Goal: Task Accomplishment & Management: Manage account settings

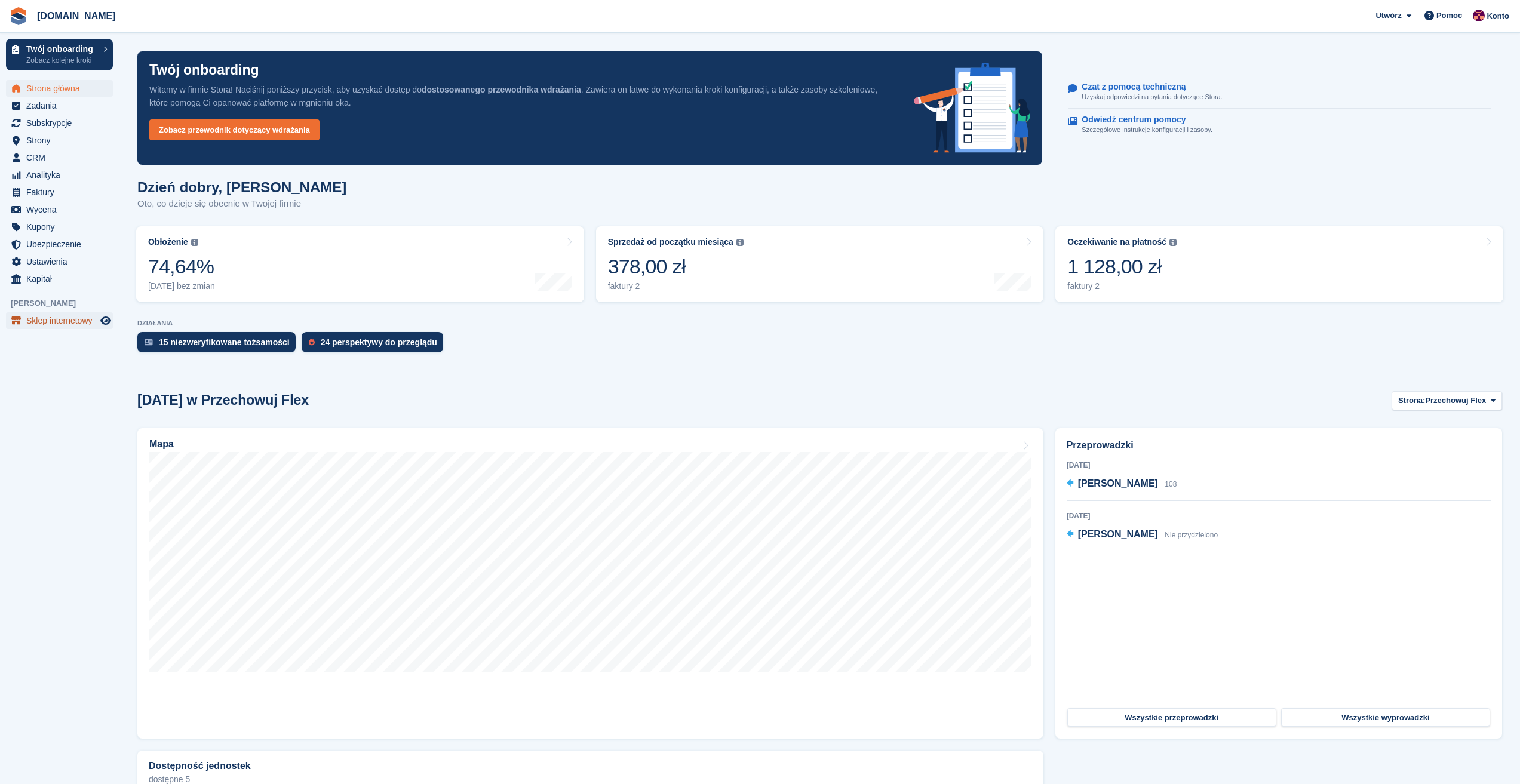
click at [46, 321] on span "Sklep internetowy" at bounding box center [62, 321] width 72 height 17
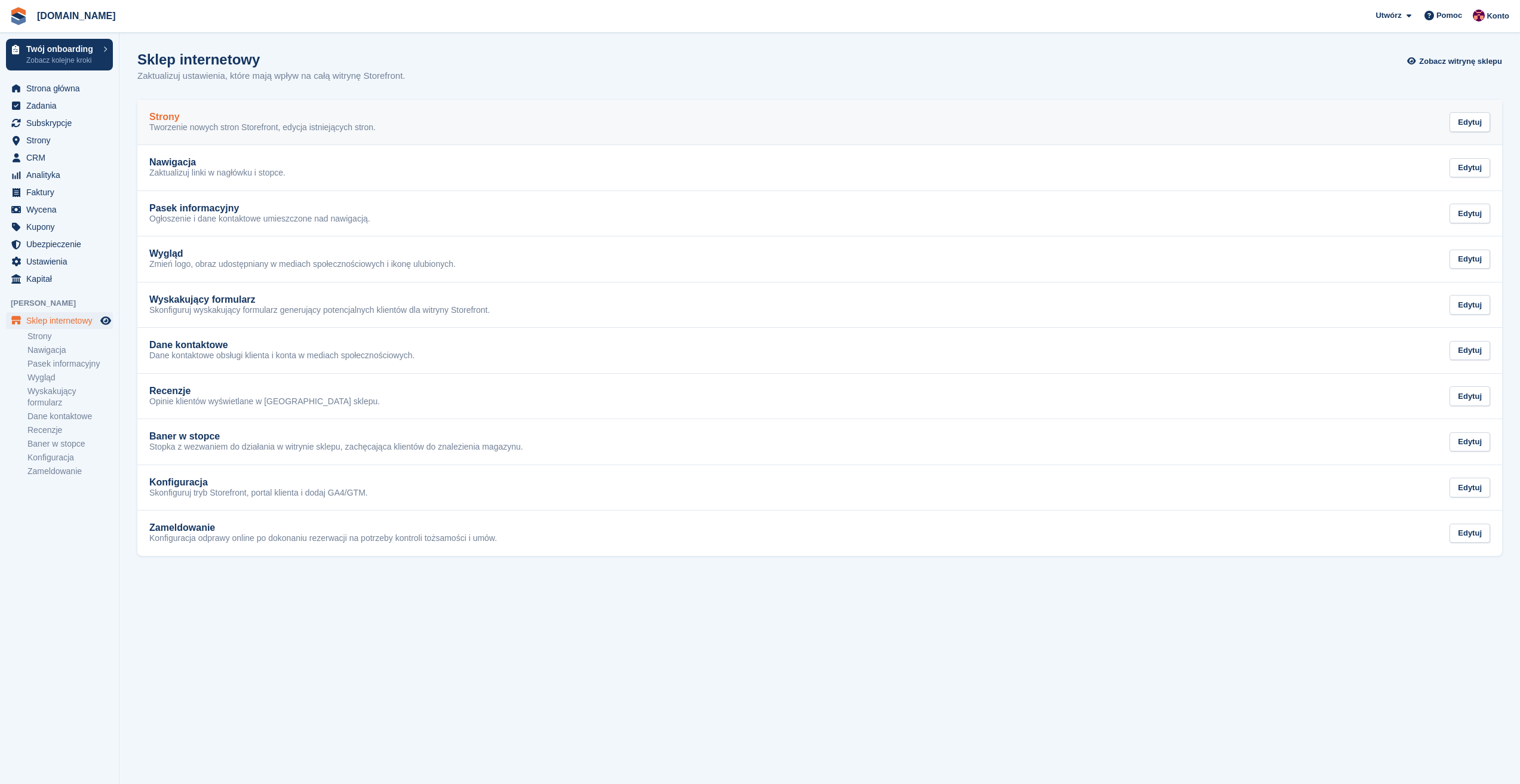
click at [182, 117] on div "Strony" at bounding box center [263, 116] width 227 height 11
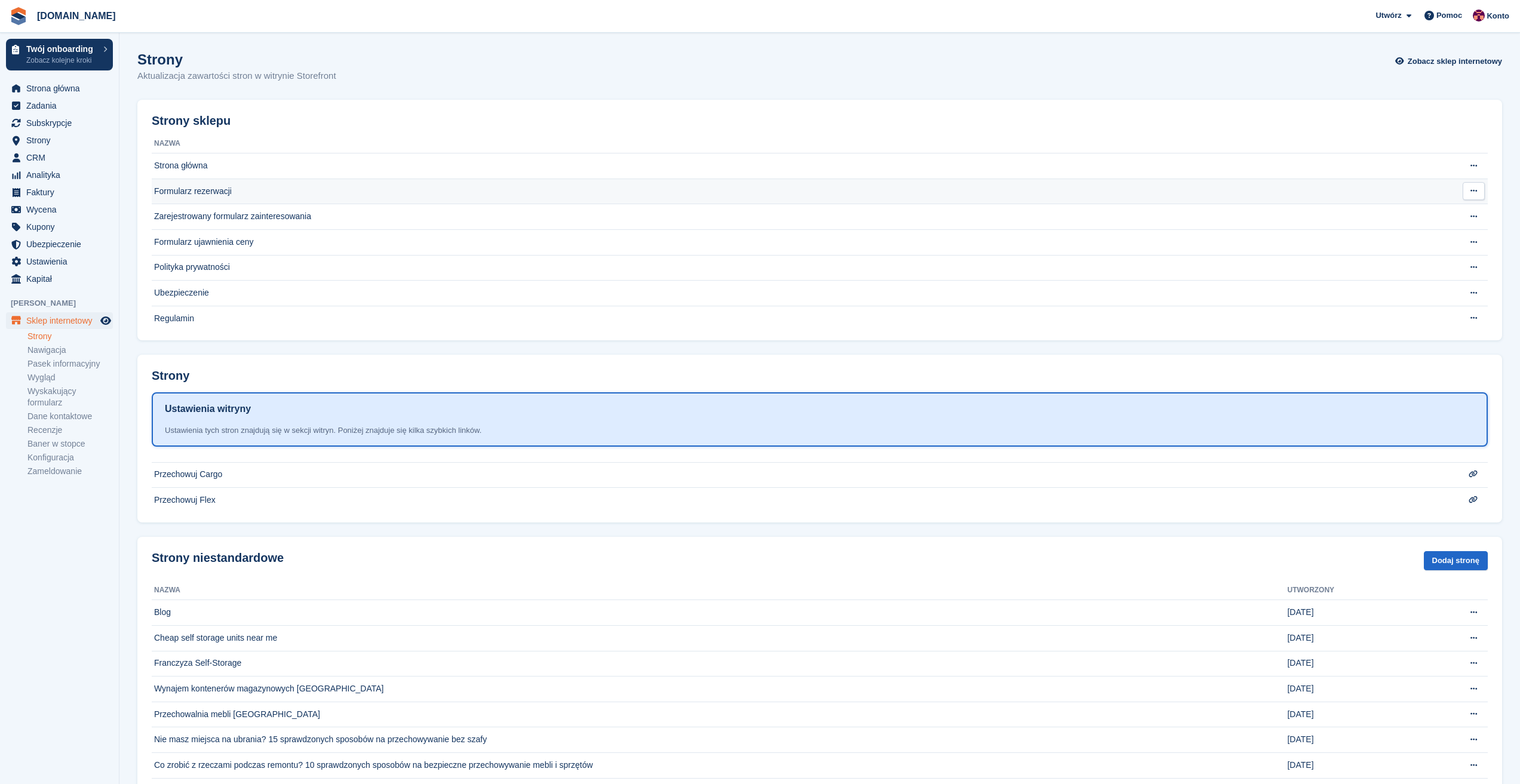
click at [202, 190] on td "Formularz rezerwacji" at bounding box center [786, 192] width 1269 height 25
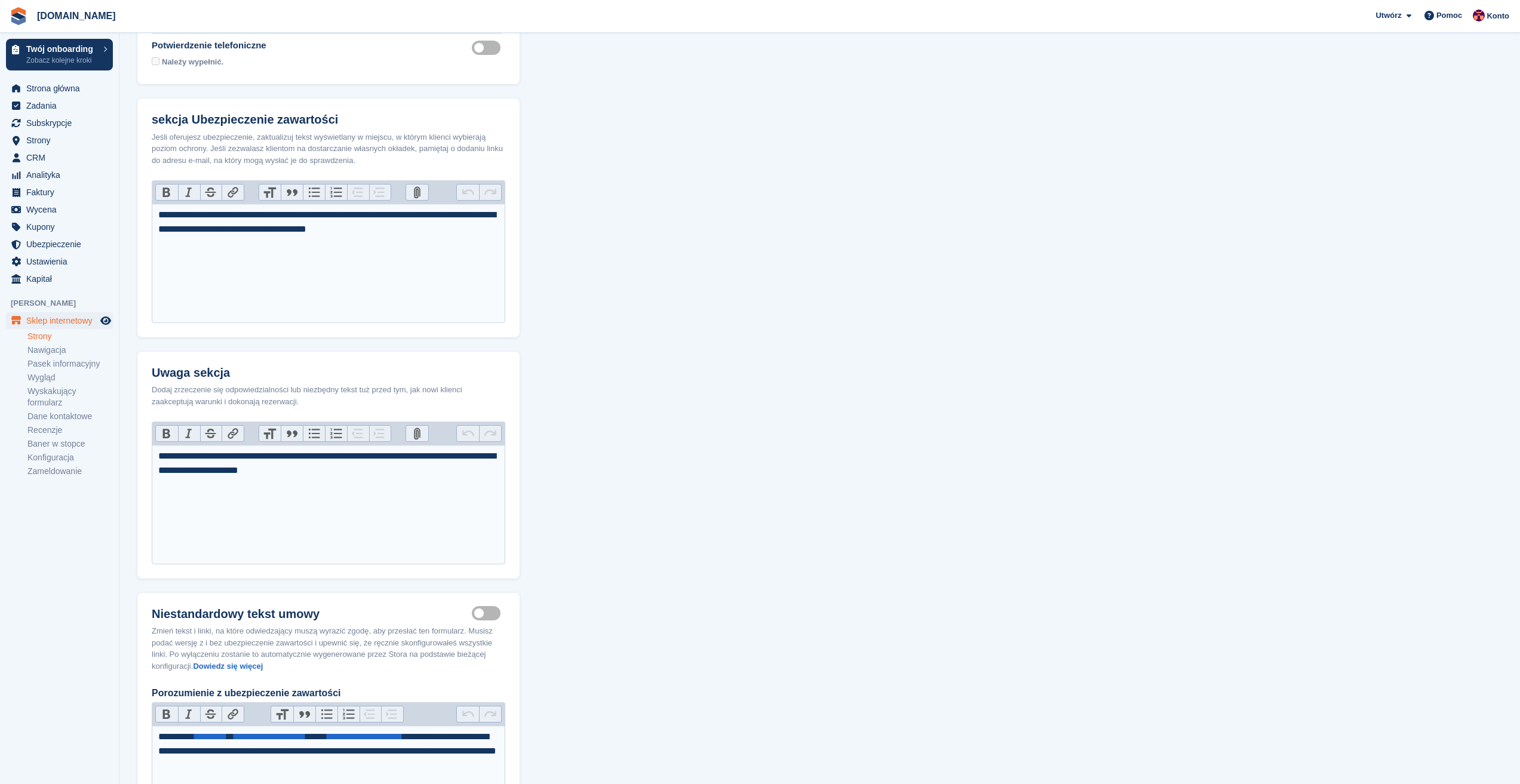
scroll to position [597, 0]
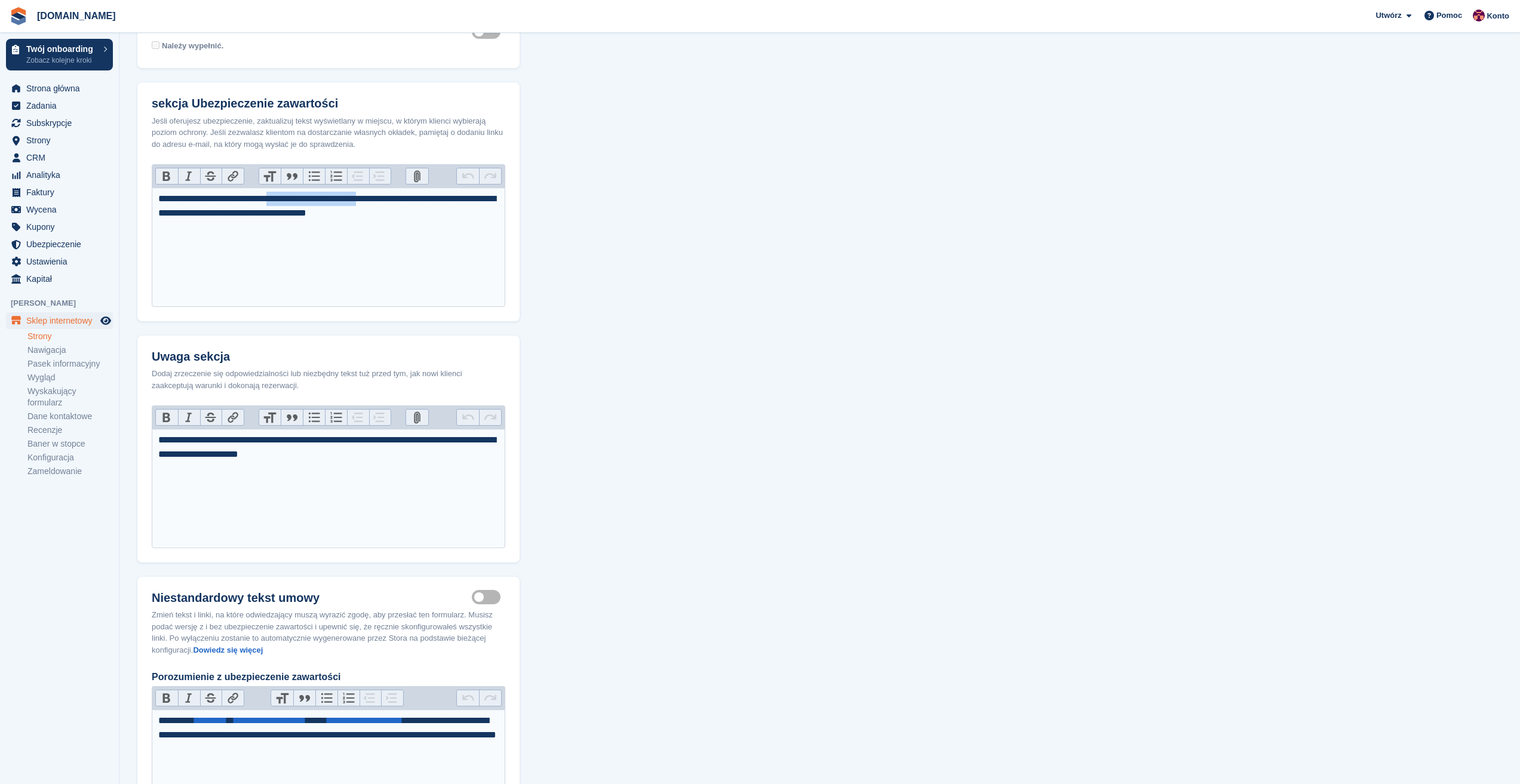
drag, startPoint x: 287, startPoint y: 200, endPoint x: 398, endPoint y: 202, distance: 111.0
click at [398, 202] on div "**********" at bounding box center [329, 206] width 341 height 29
click at [397, 202] on div "**********" at bounding box center [329, 206] width 341 height 29
drag, startPoint x: 376, startPoint y: 197, endPoint x: 123, endPoint y: 195, distance: 253.0
click at [123, 195] on section "Formularz rezerwacji NOWOŚĆ Advanced Checkout zwiększa przychody z każdej rezer…" at bounding box center [820, 245] width 1400 height 1684
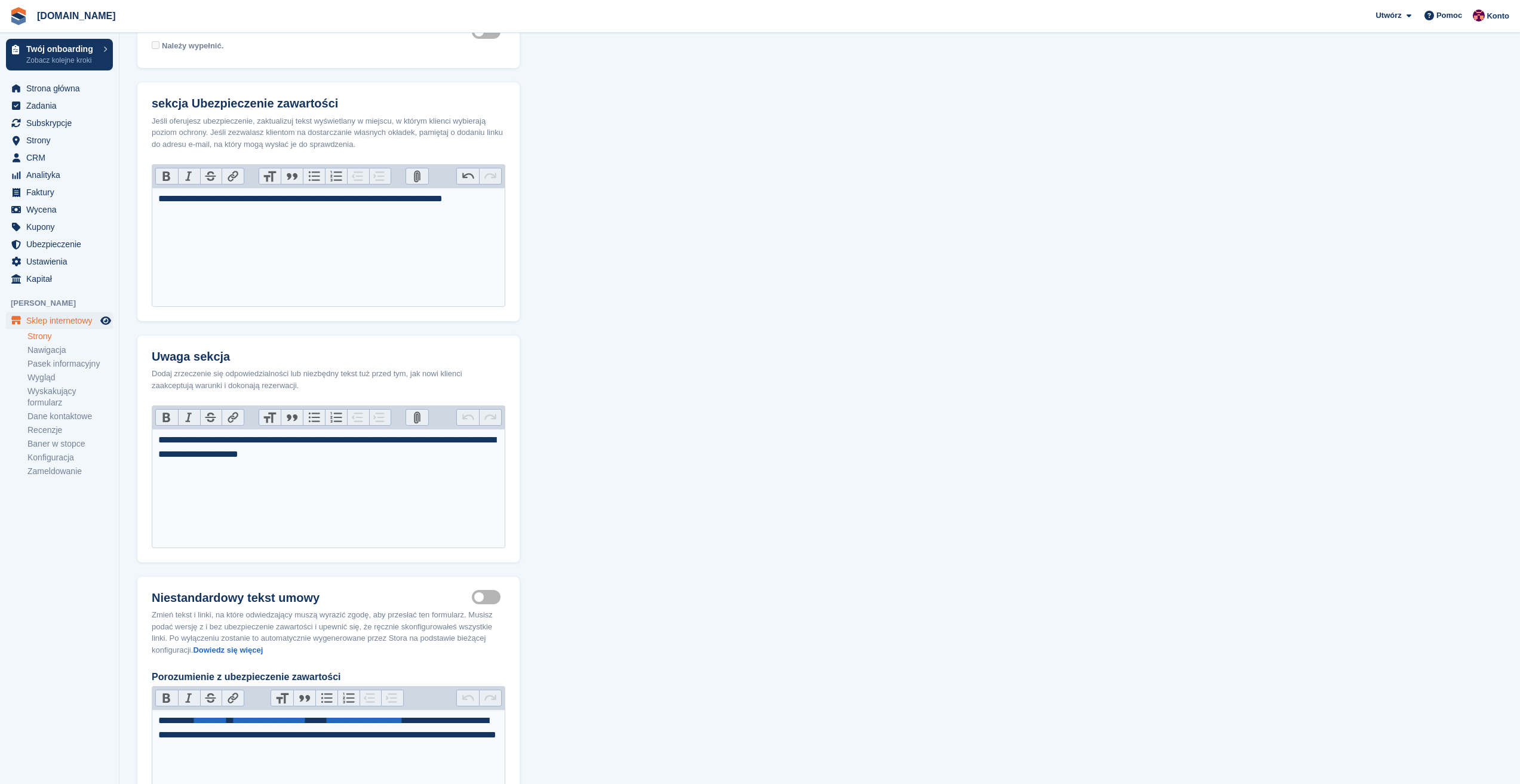
type trix-editor "**********"
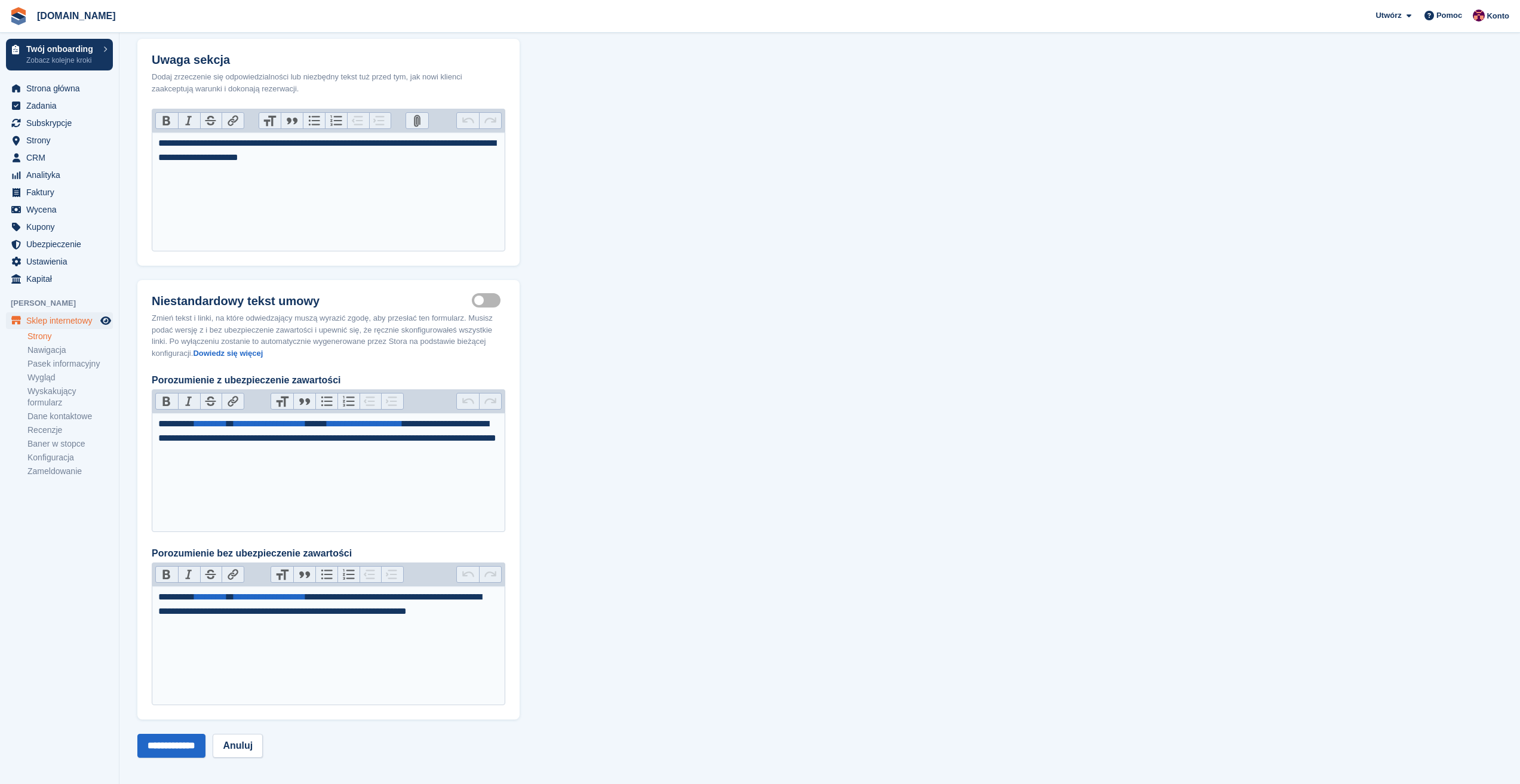
scroll to position [900, 0]
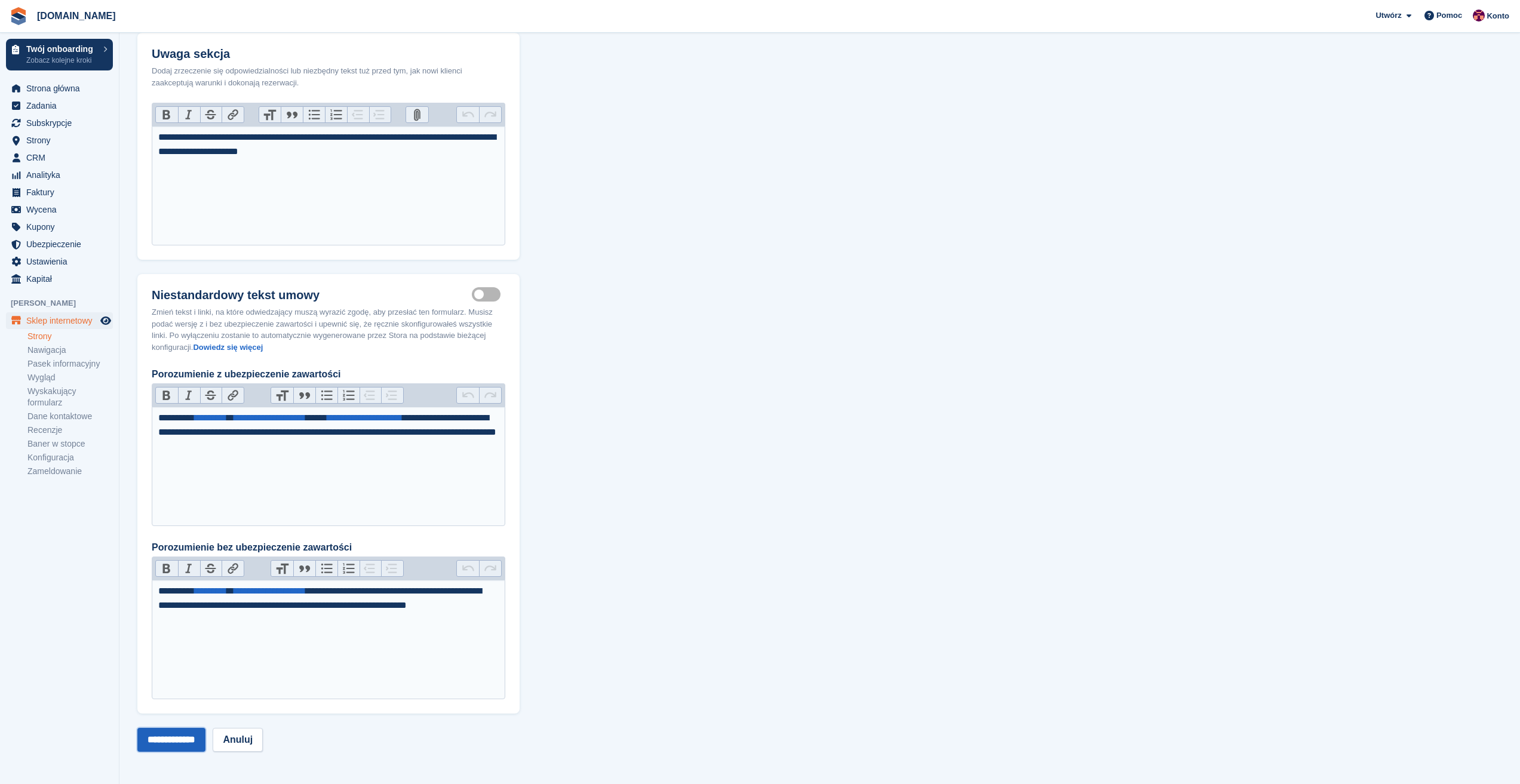
click at [189, 730] on input "**********" at bounding box center [171, 740] width 68 height 24
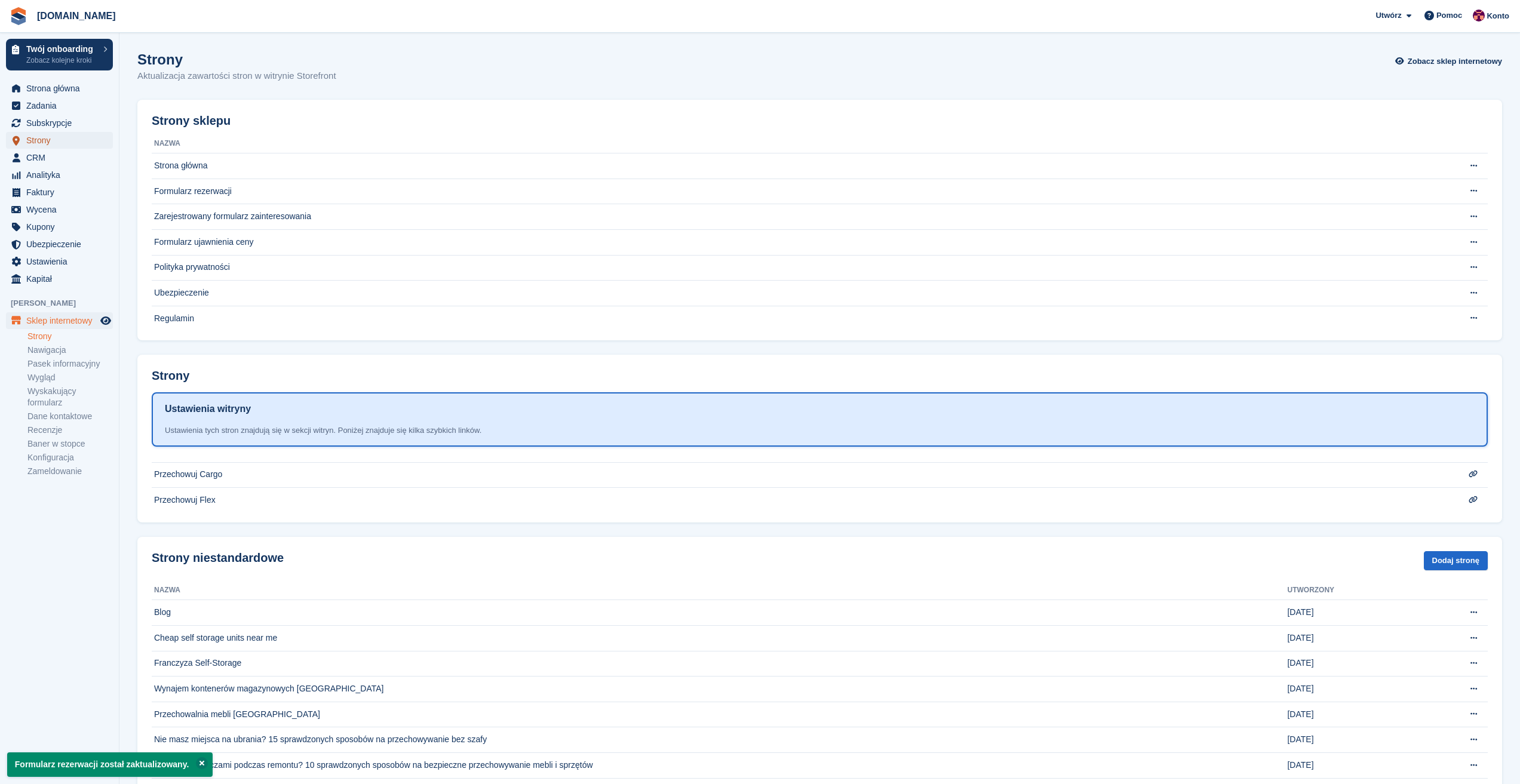
click at [34, 146] on span "Strony" at bounding box center [62, 140] width 72 height 17
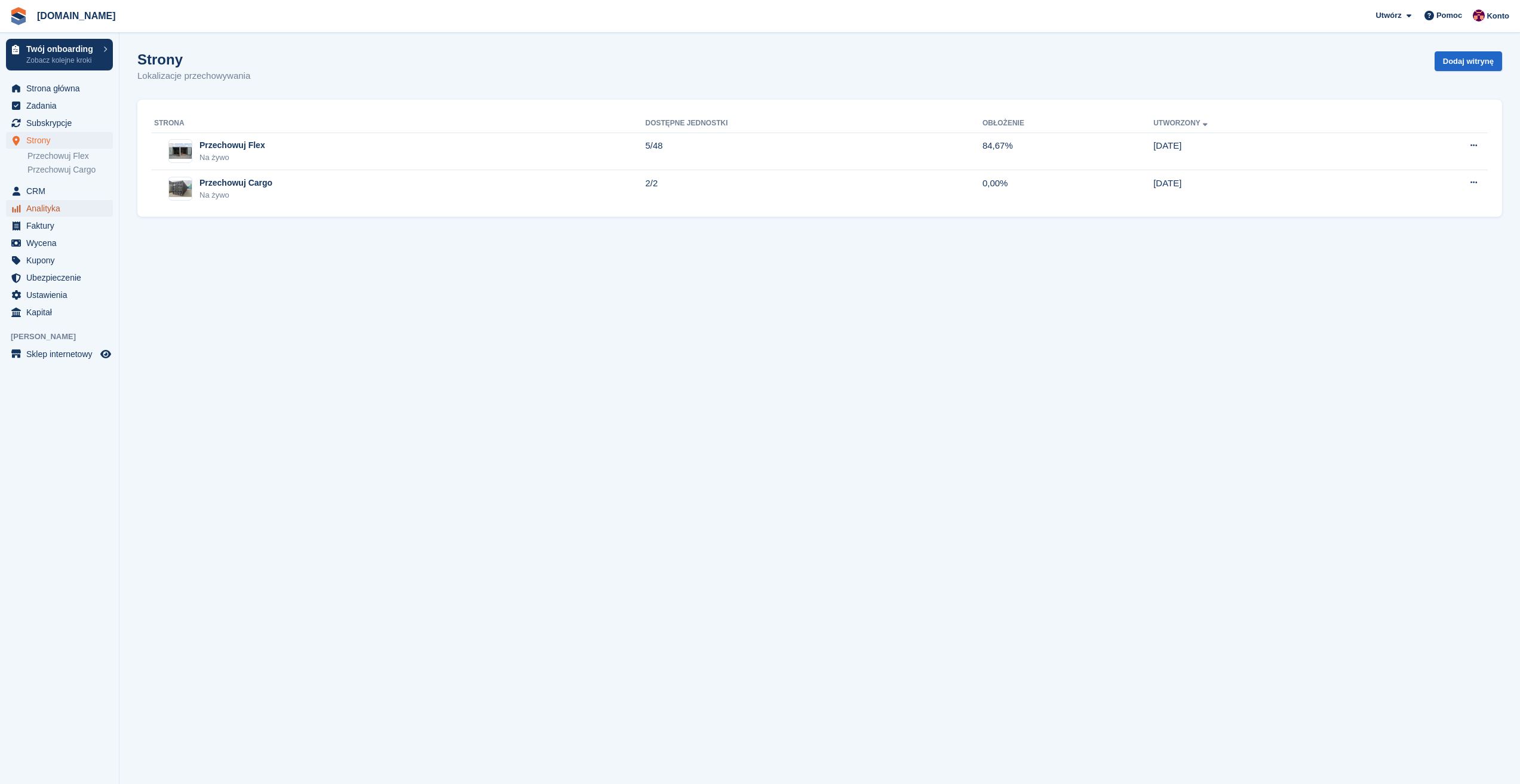
click at [39, 209] on span "Analityka" at bounding box center [62, 208] width 72 height 17
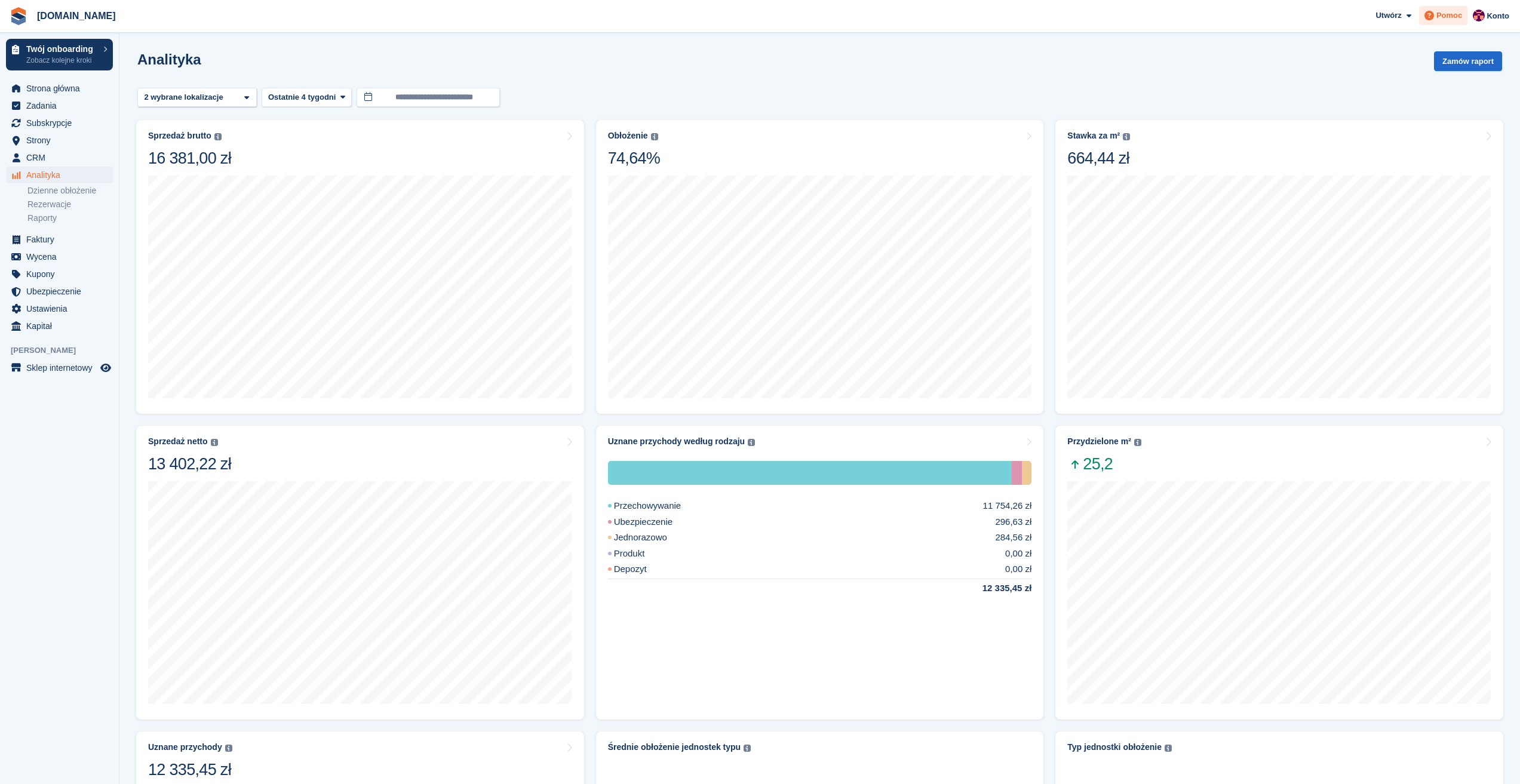
click at [1444, 15] on span "Pomoc" at bounding box center [1449, 15] width 25 height 12
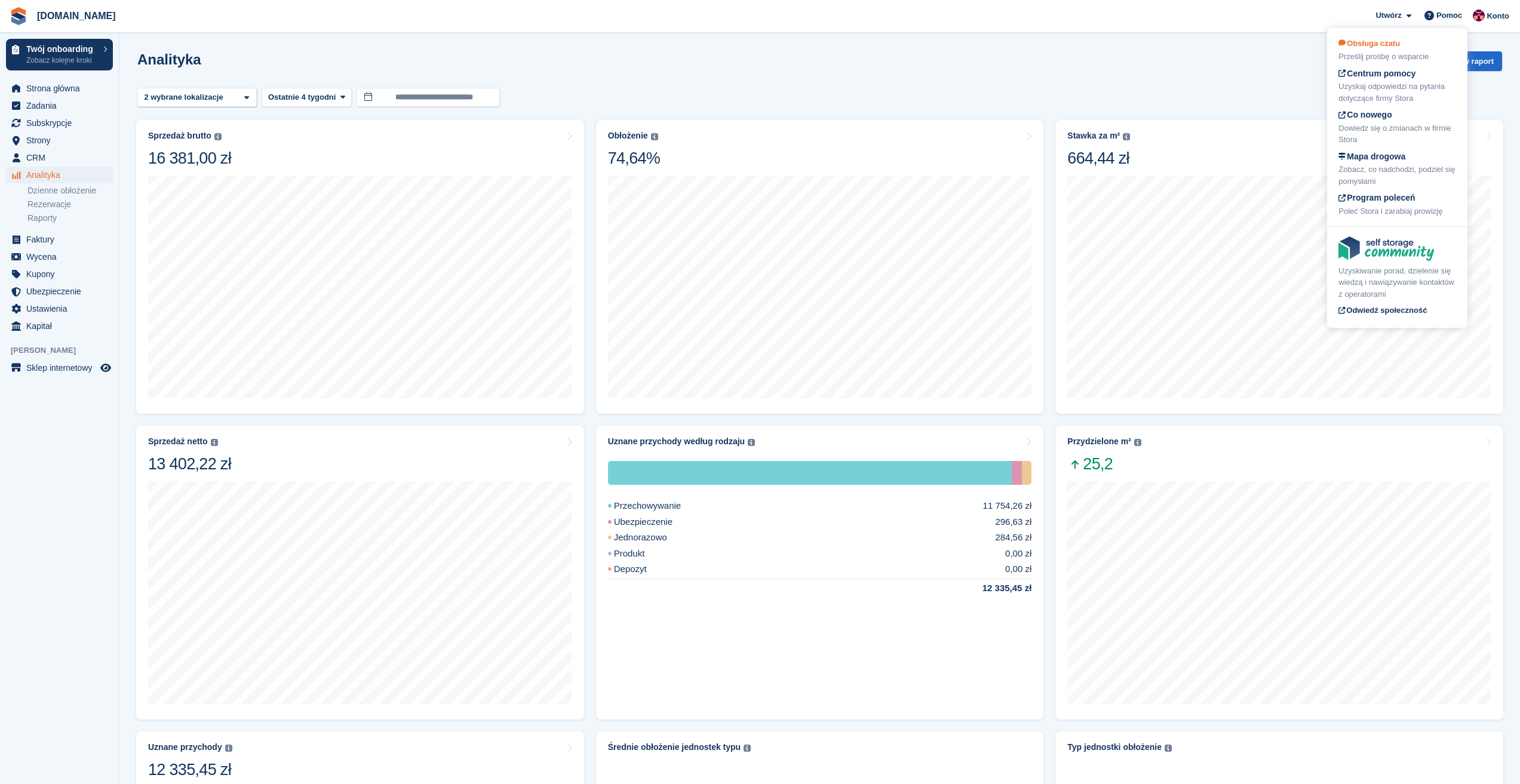
click at [1393, 47] on span "Obsługa czatu" at bounding box center [1369, 43] width 62 height 9
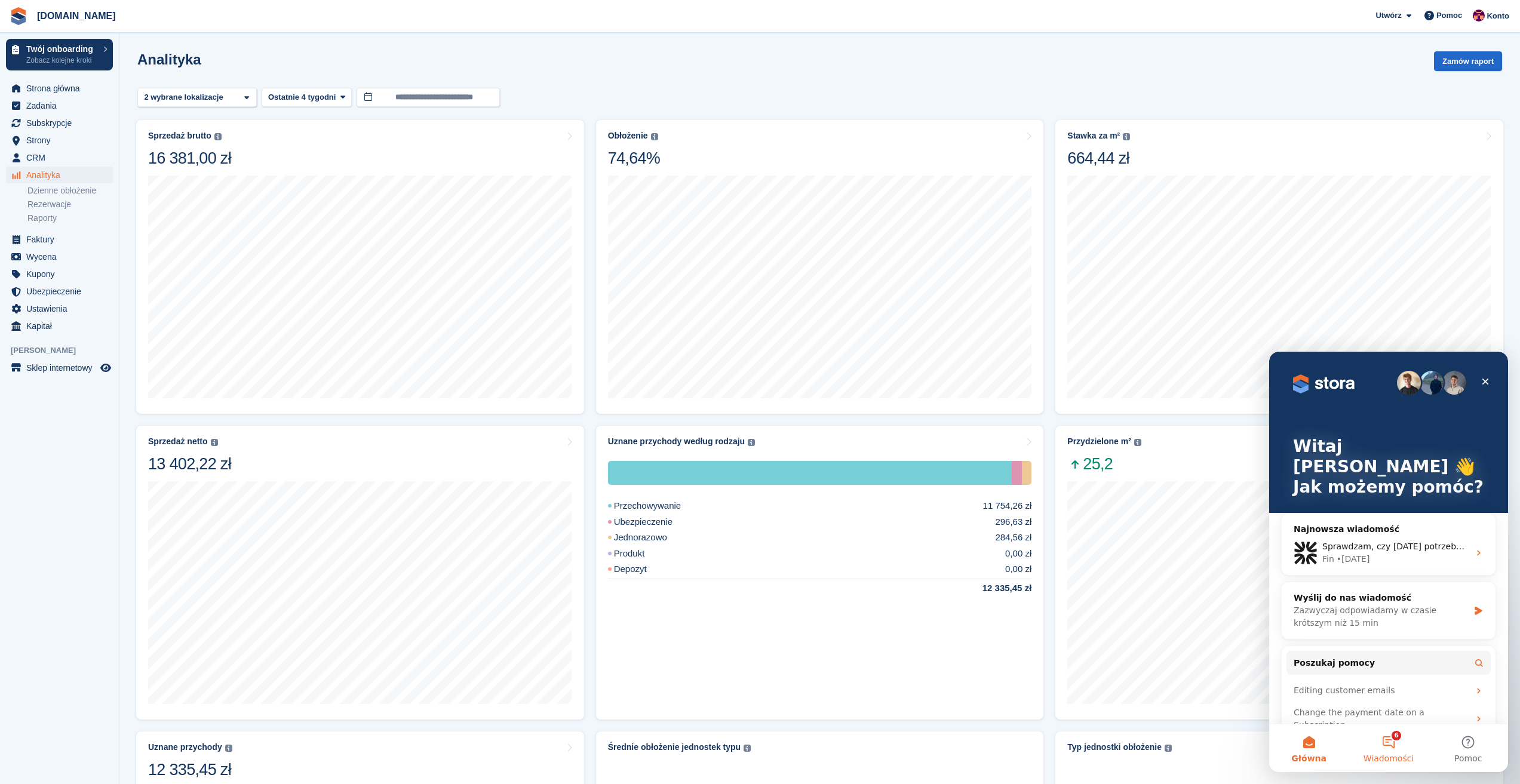
click at [1384, 759] on span "Wiadomości" at bounding box center [1389, 758] width 51 height 8
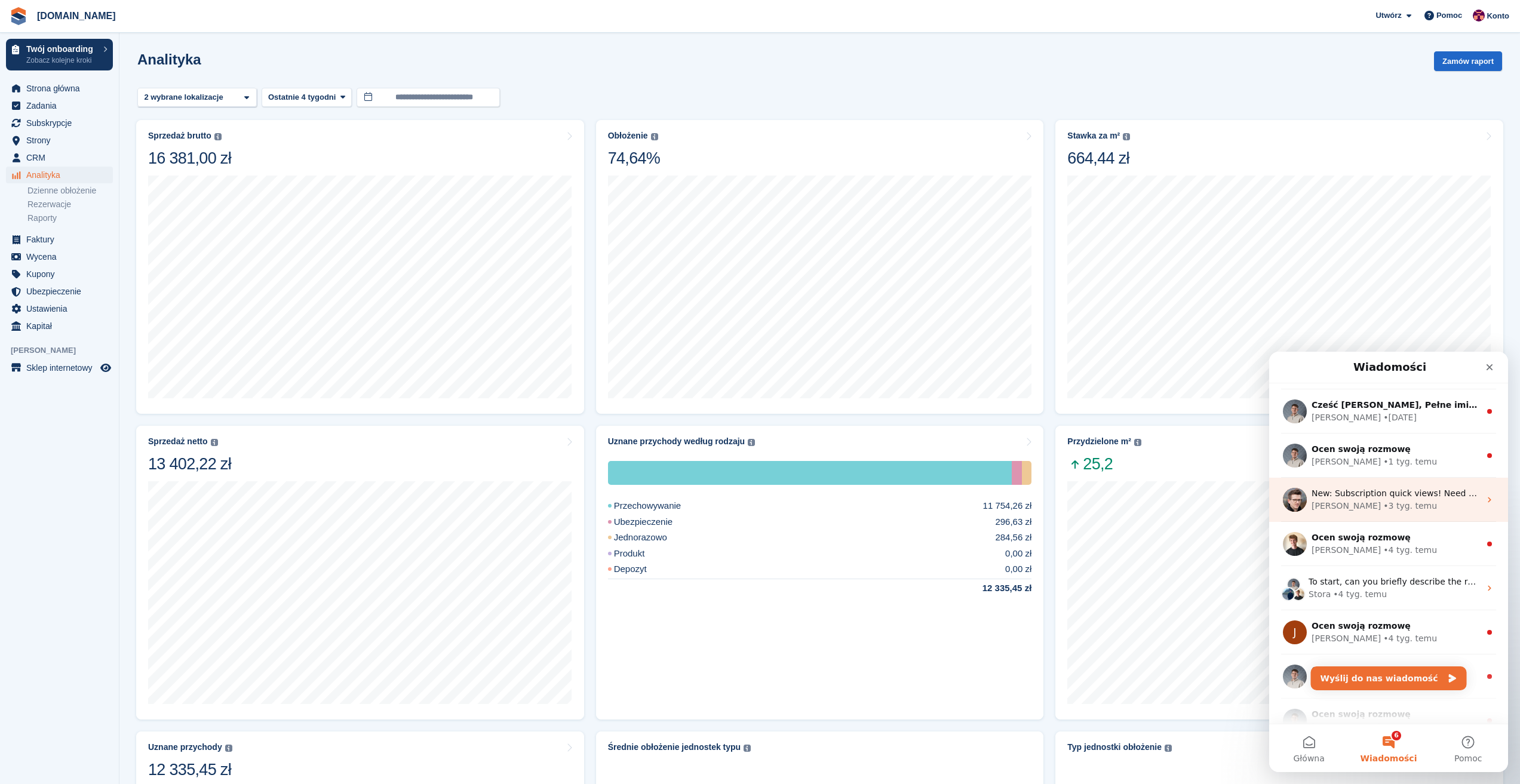
scroll to position [60, 0]
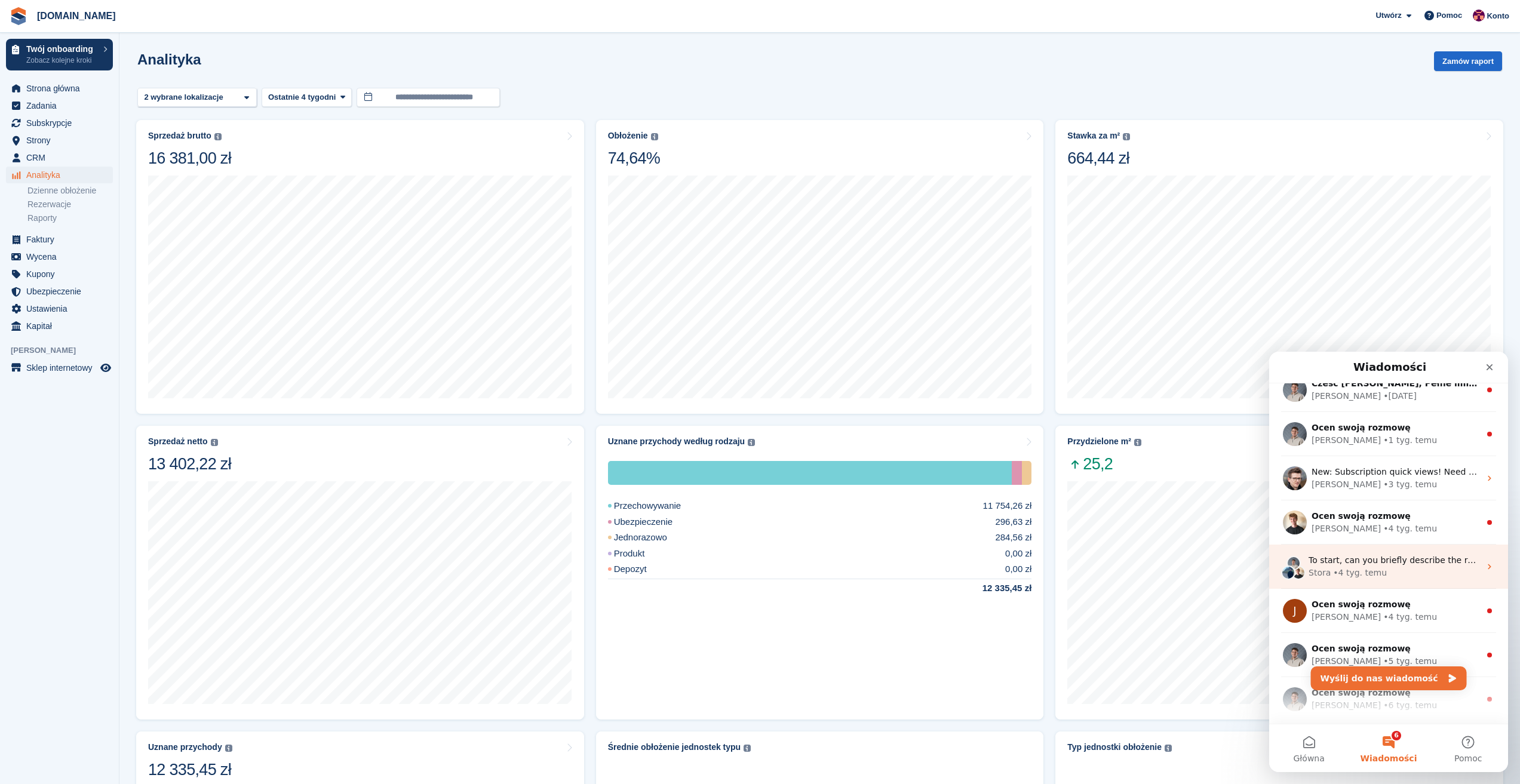
click at [1437, 573] on div "Stora • 4 tyg. temu" at bounding box center [1394, 573] width 171 height 13
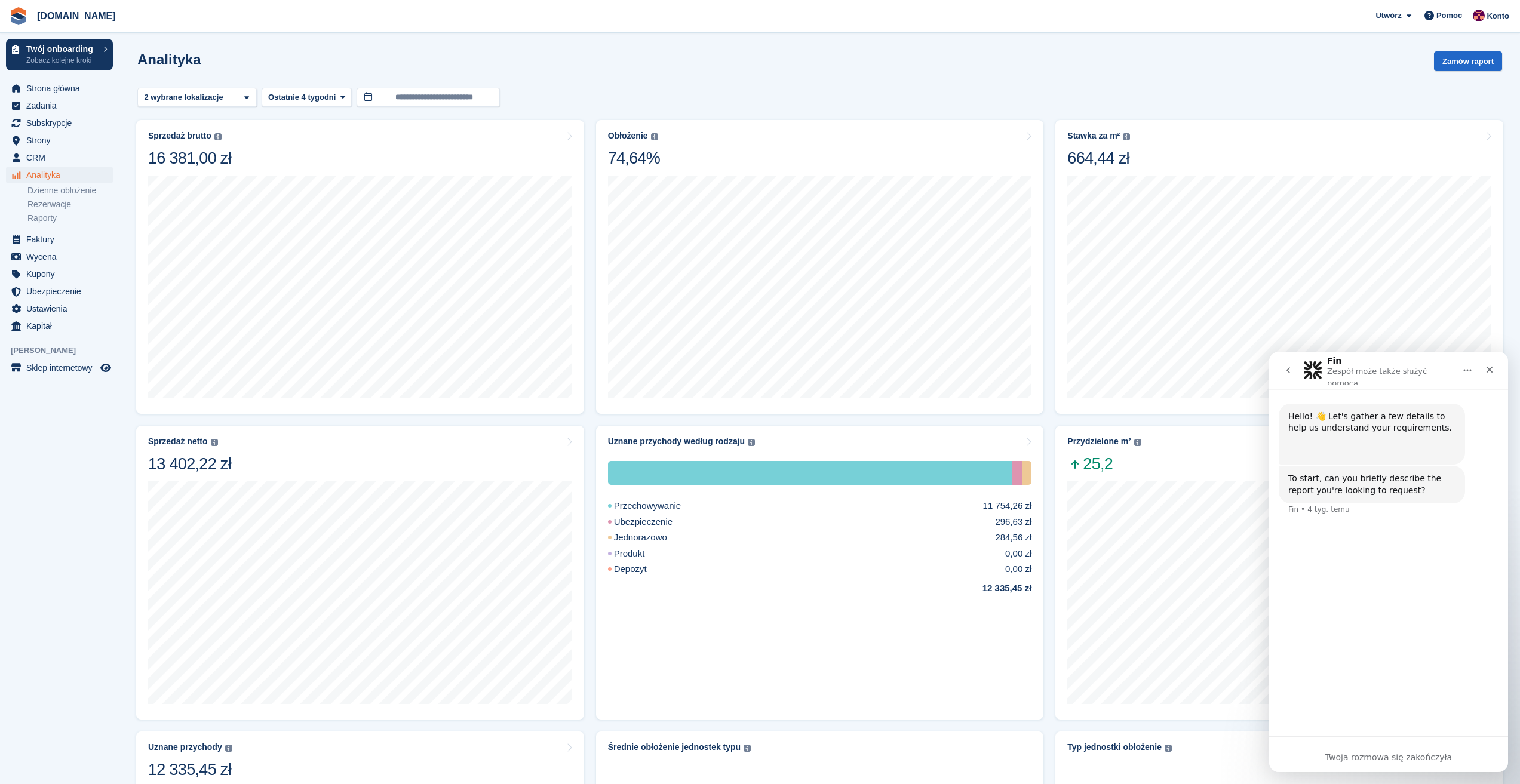
click at [1286, 370] on icon "go back" at bounding box center [1288, 370] width 10 height 10
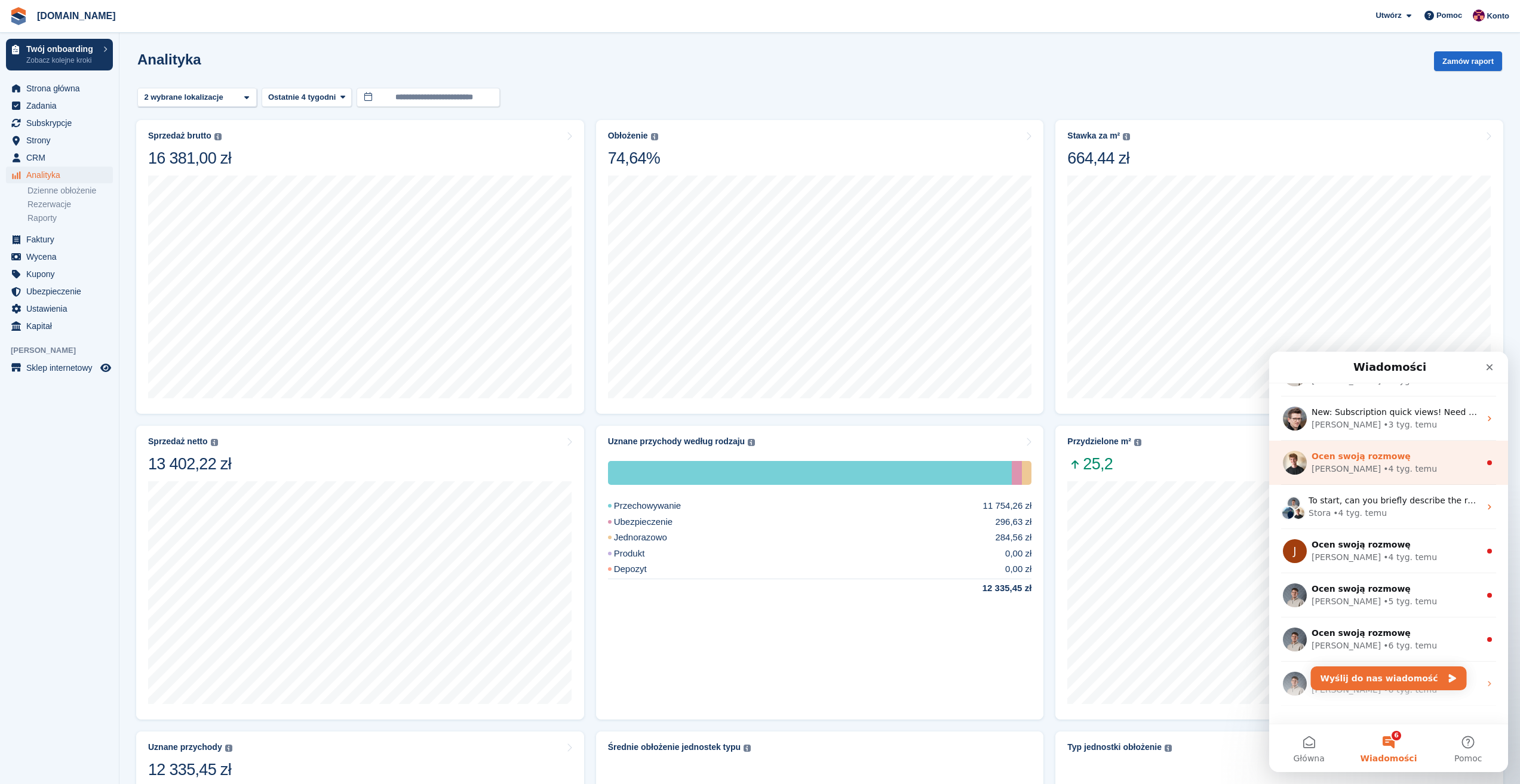
click at [1418, 466] on div "Oliver • 4 tyg. temu" at bounding box center [1395, 469] width 169 height 13
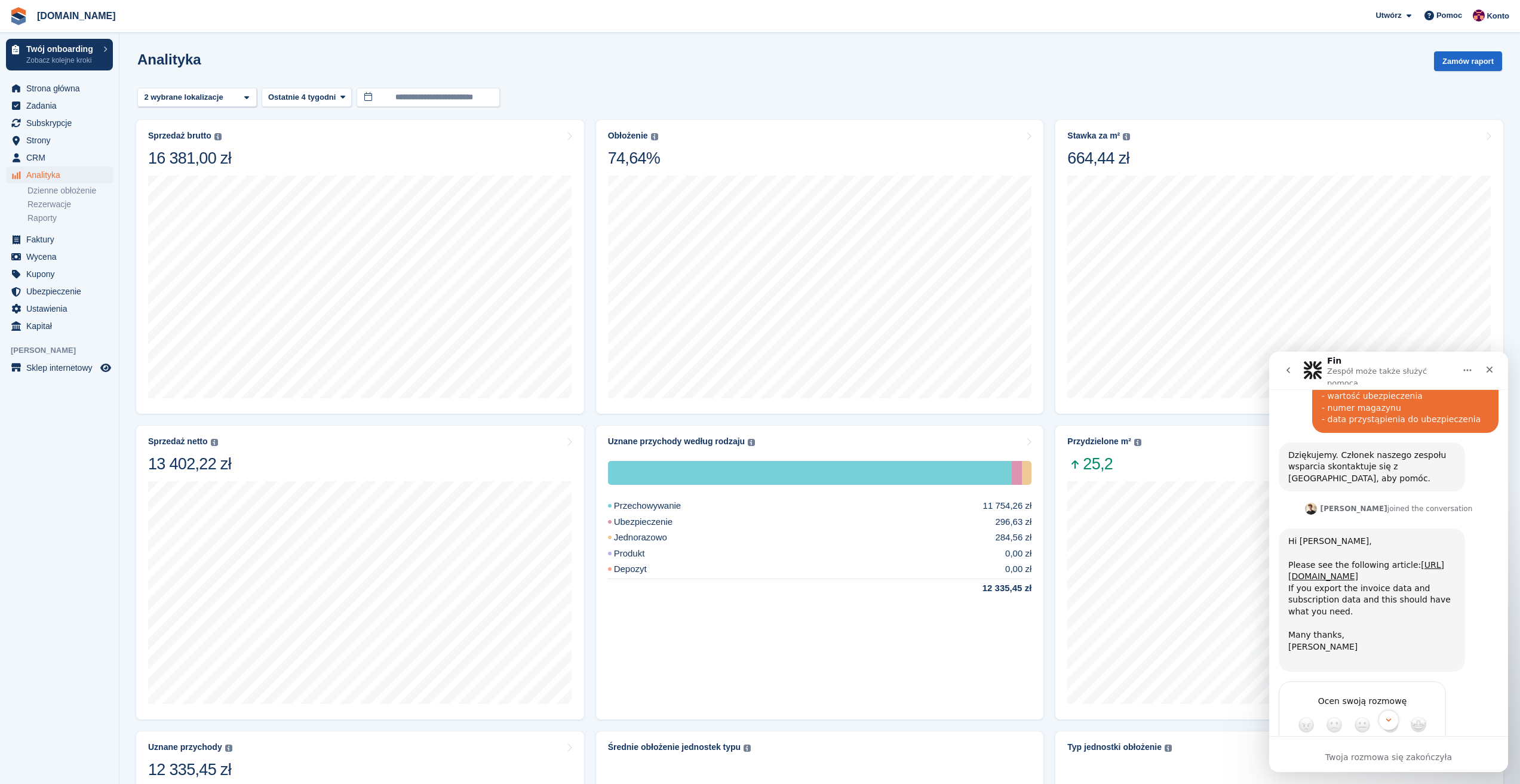
scroll to position [309, 0]
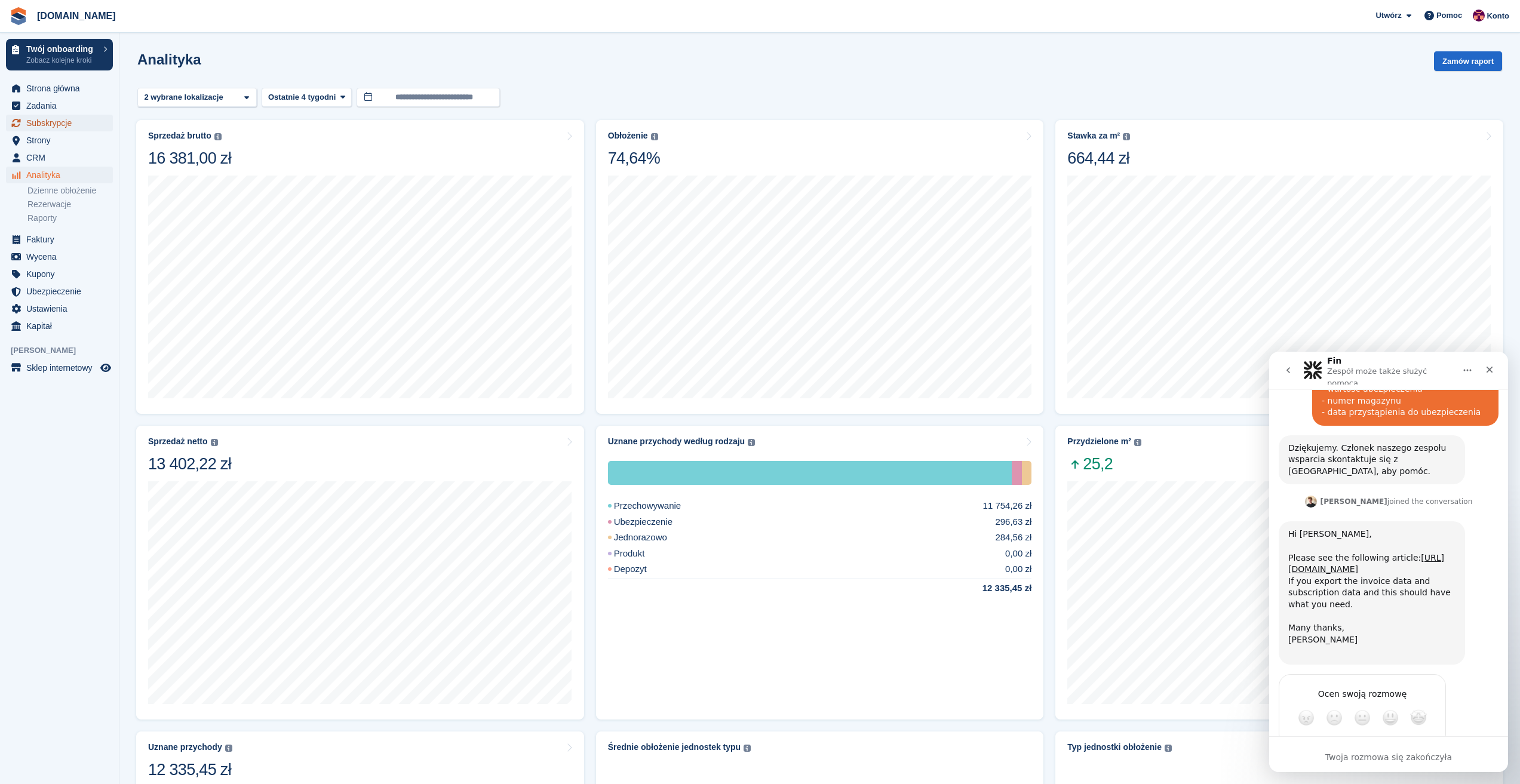
click at [43, 122] on span "Subskrypcje" at bounding box center [62, 123] width 72 height 17
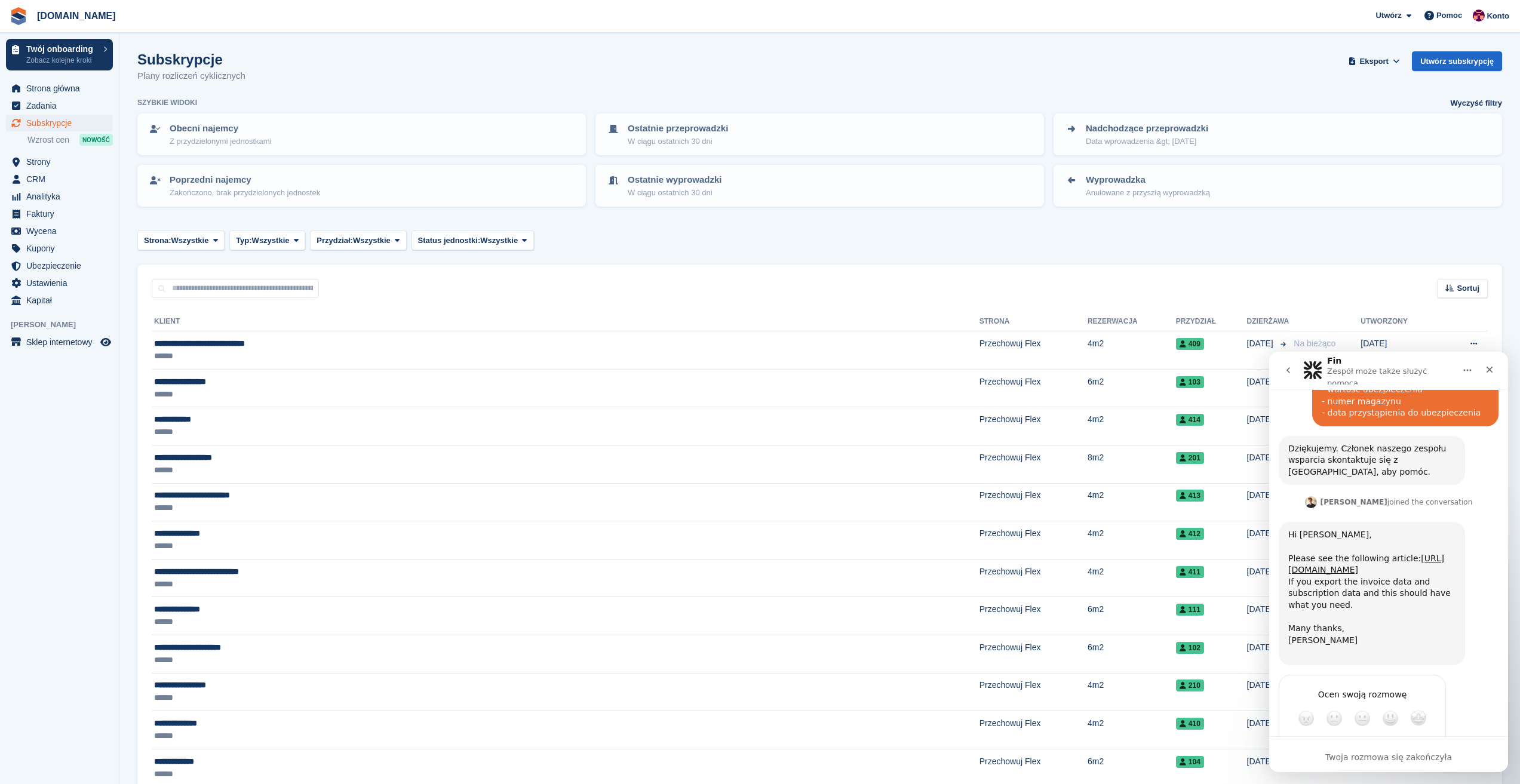
scroll to position [316, 0]
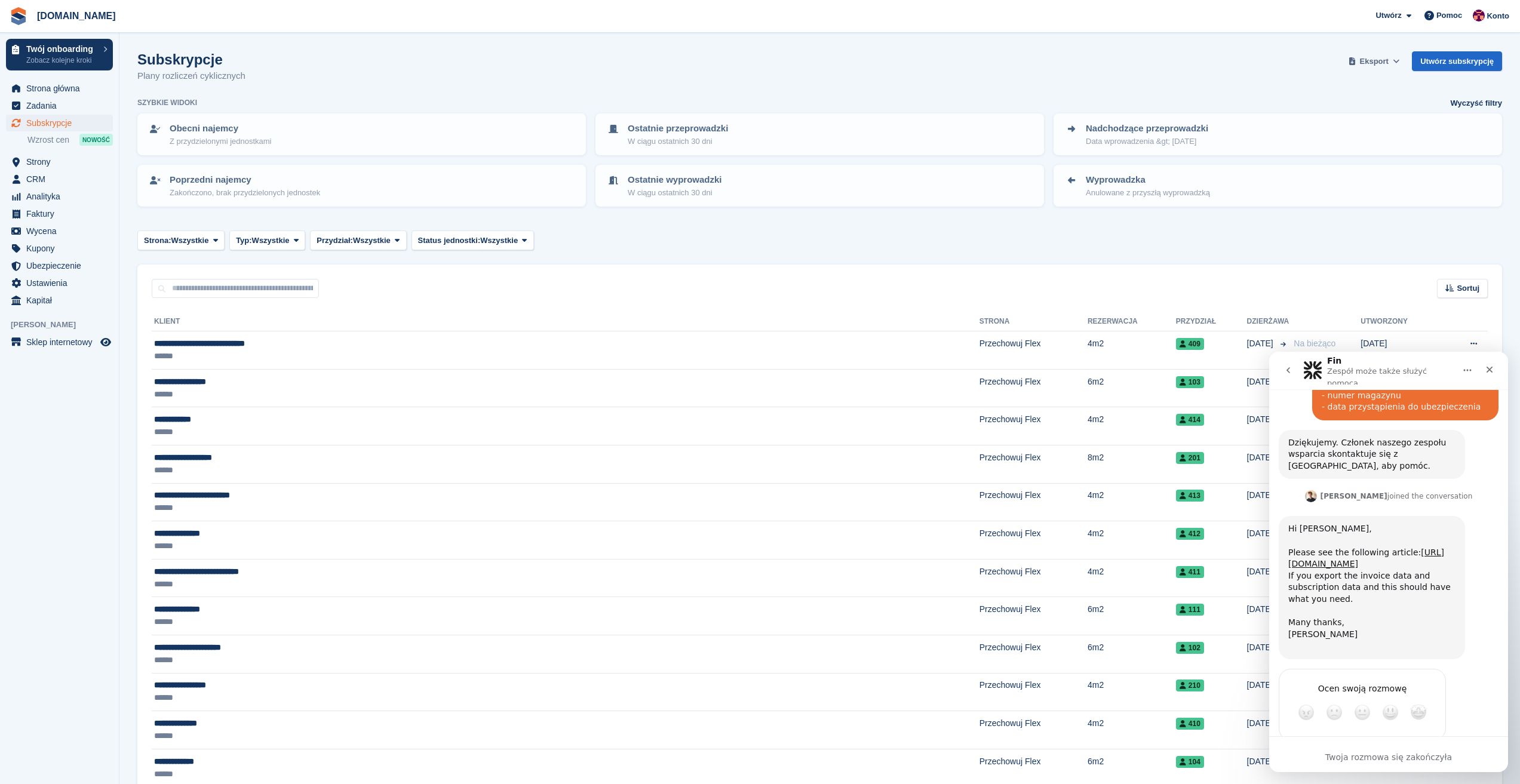
click at [1388, 64] on span "Eksport" at bounding box center [1374, 61] width 29 height 12
click at [879, 89] on div "Subskrypcje Plany rozliczeń cyklicznych Eksport Eksport Subskrypcje Eksport CSV…" at bounding box center [820, 74] width 1365 height 46
click at [1390, 53] on button "Eksport" at bounding box center [1374, 61] width 57 height 20
click at [1323, 161] on div "Rozpocznij eksport" at bounding box center [1330, 165] width 71 height 12
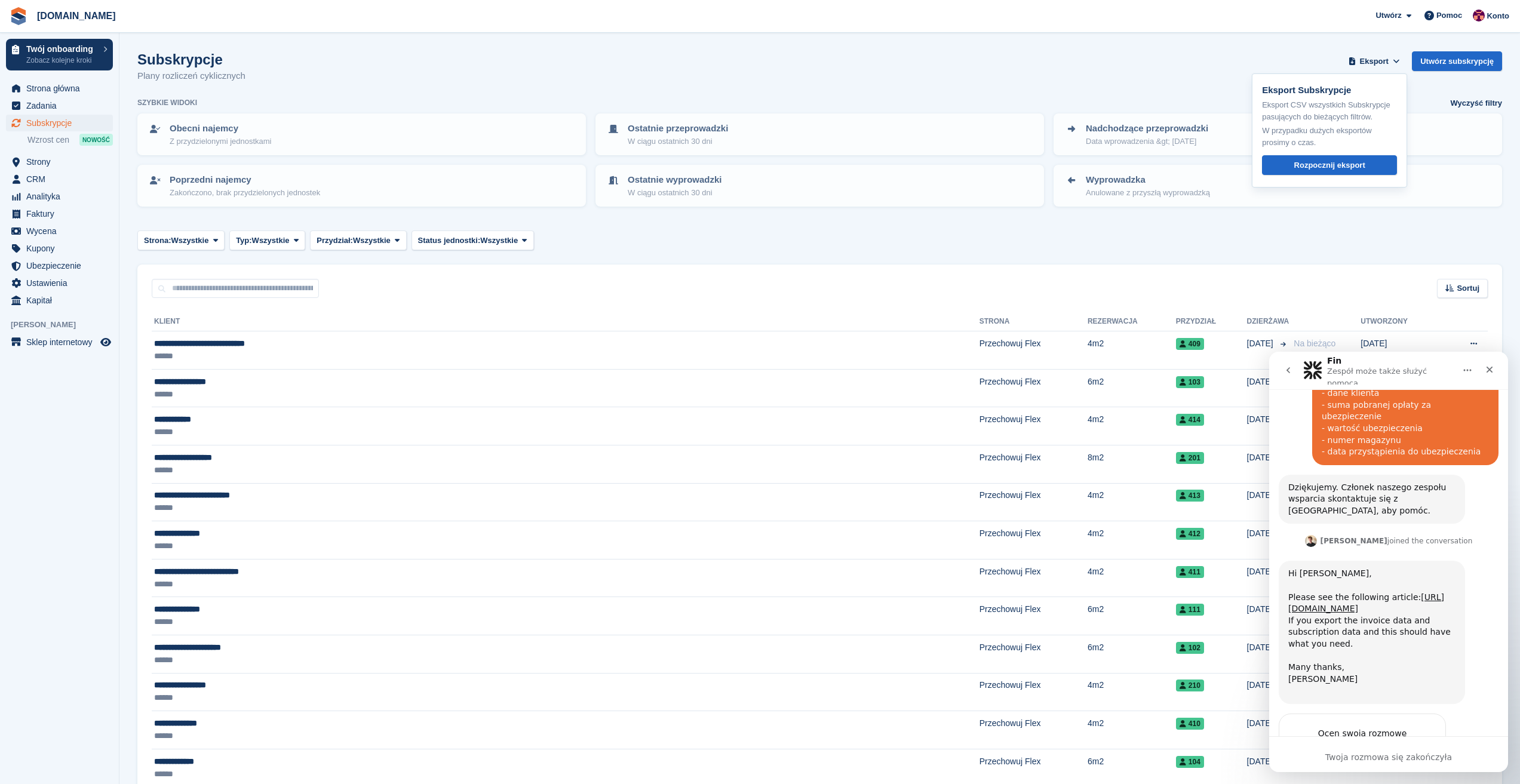
scroll to position [137, 0]
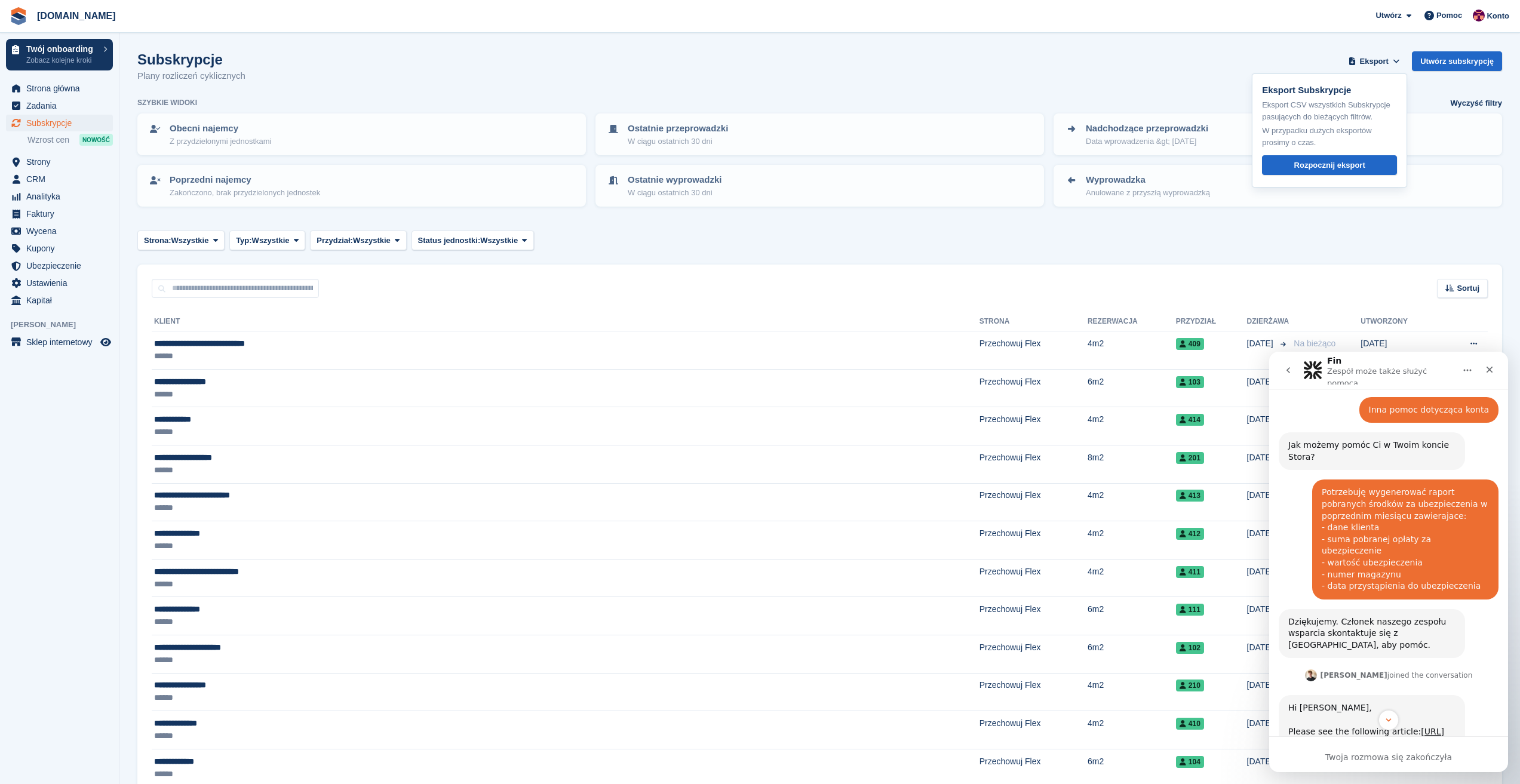
click at [1291, 370] on icon "go back" at bounding box center [1288, 370] width 10 height 10
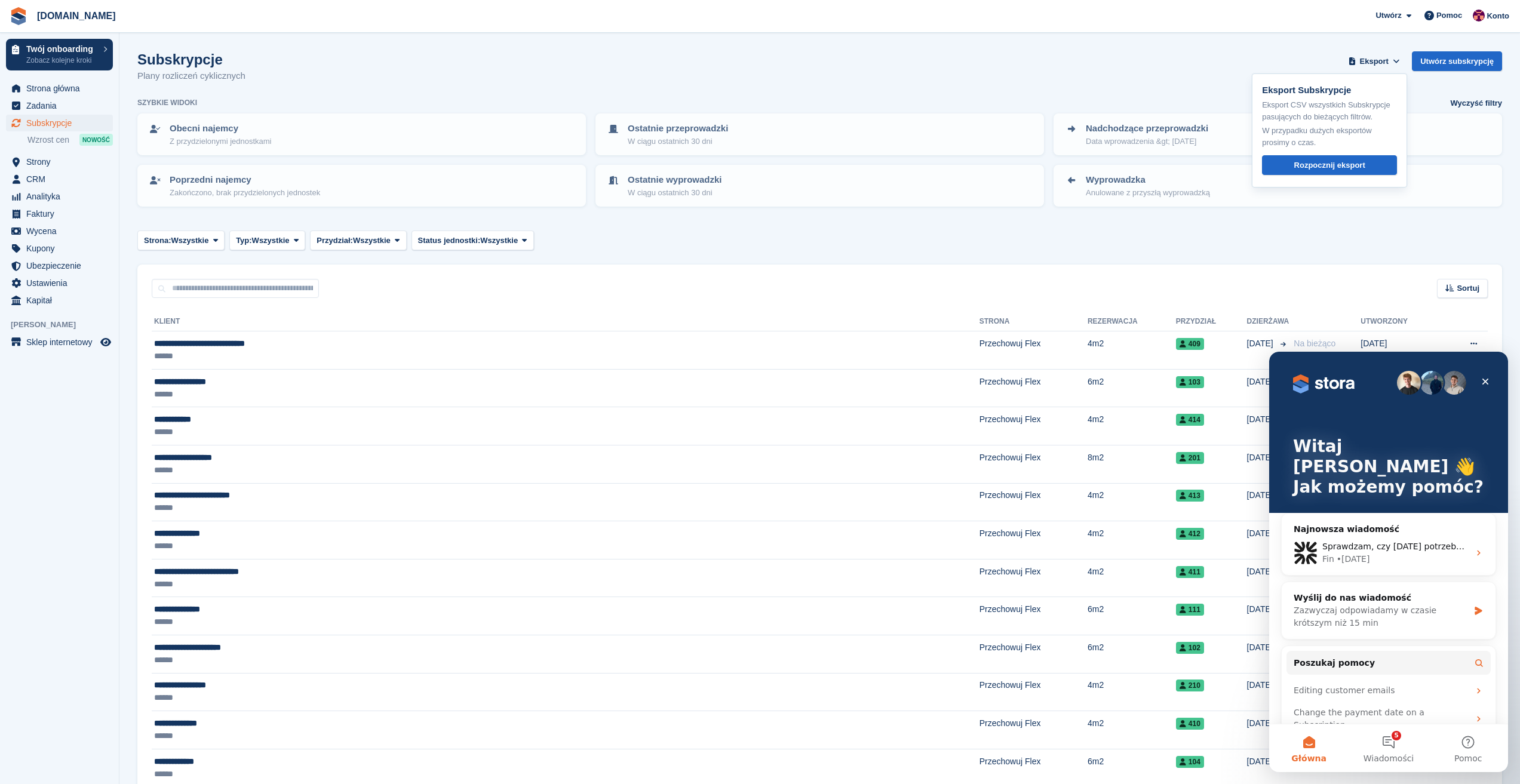
click at [41, 194] on span "Analityka" at bounding box center [62, 197] width 72 height 17
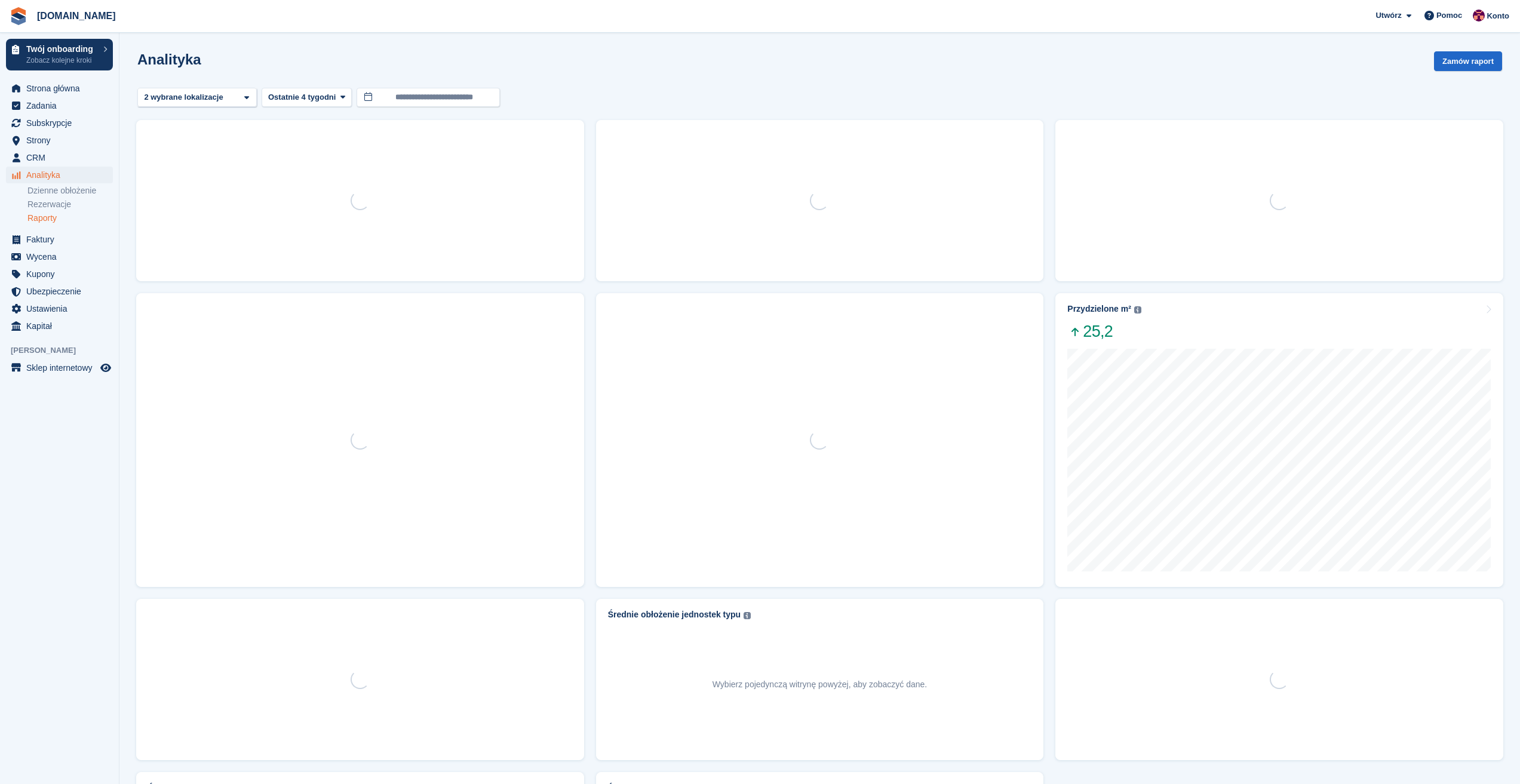
click at [45, 217] on link "Raporty" at bounding box center [70, 218] width 85 height 11
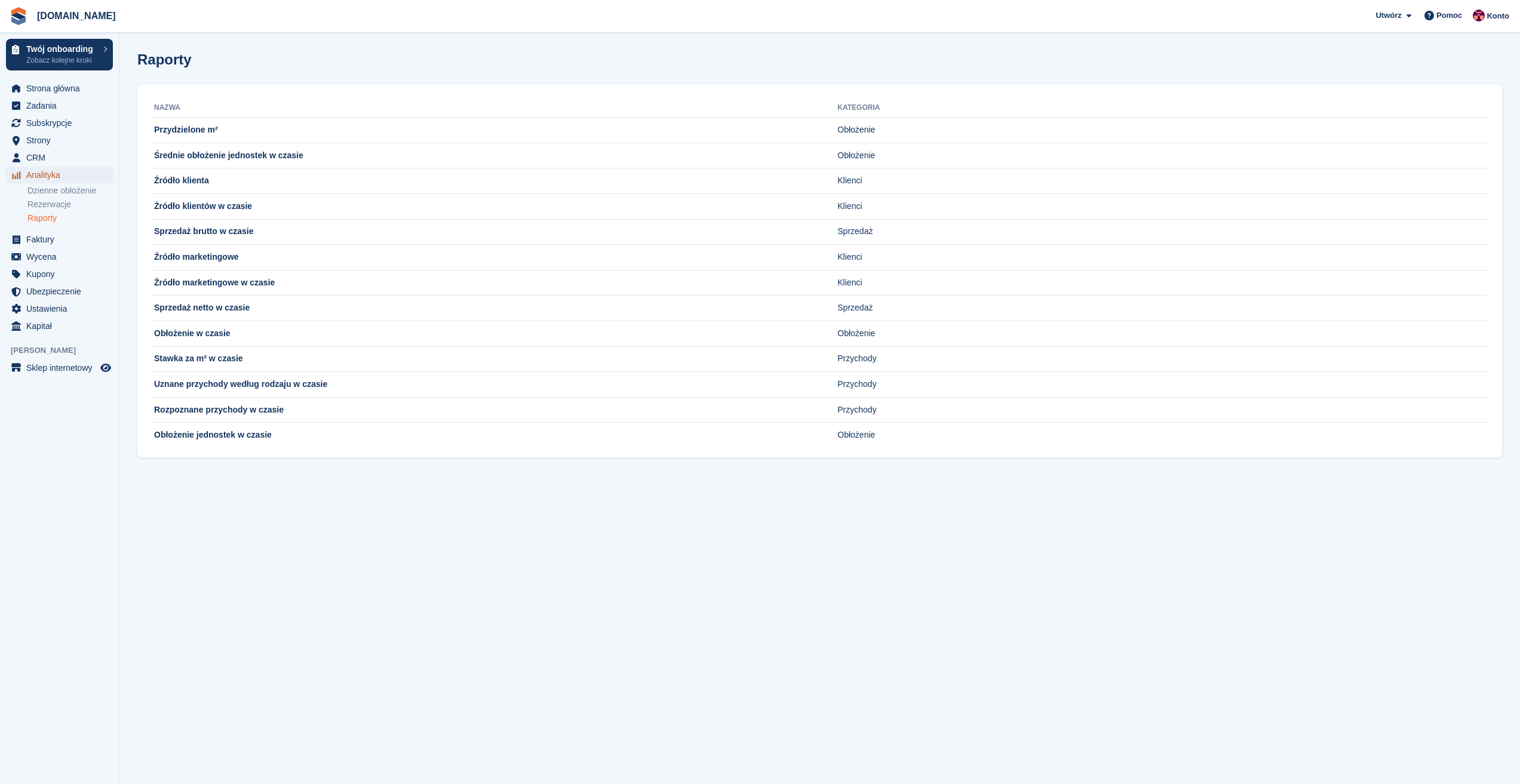
click at [48, 180] on span "Analityka" at bounding box center [62, 175] width 72 height 17
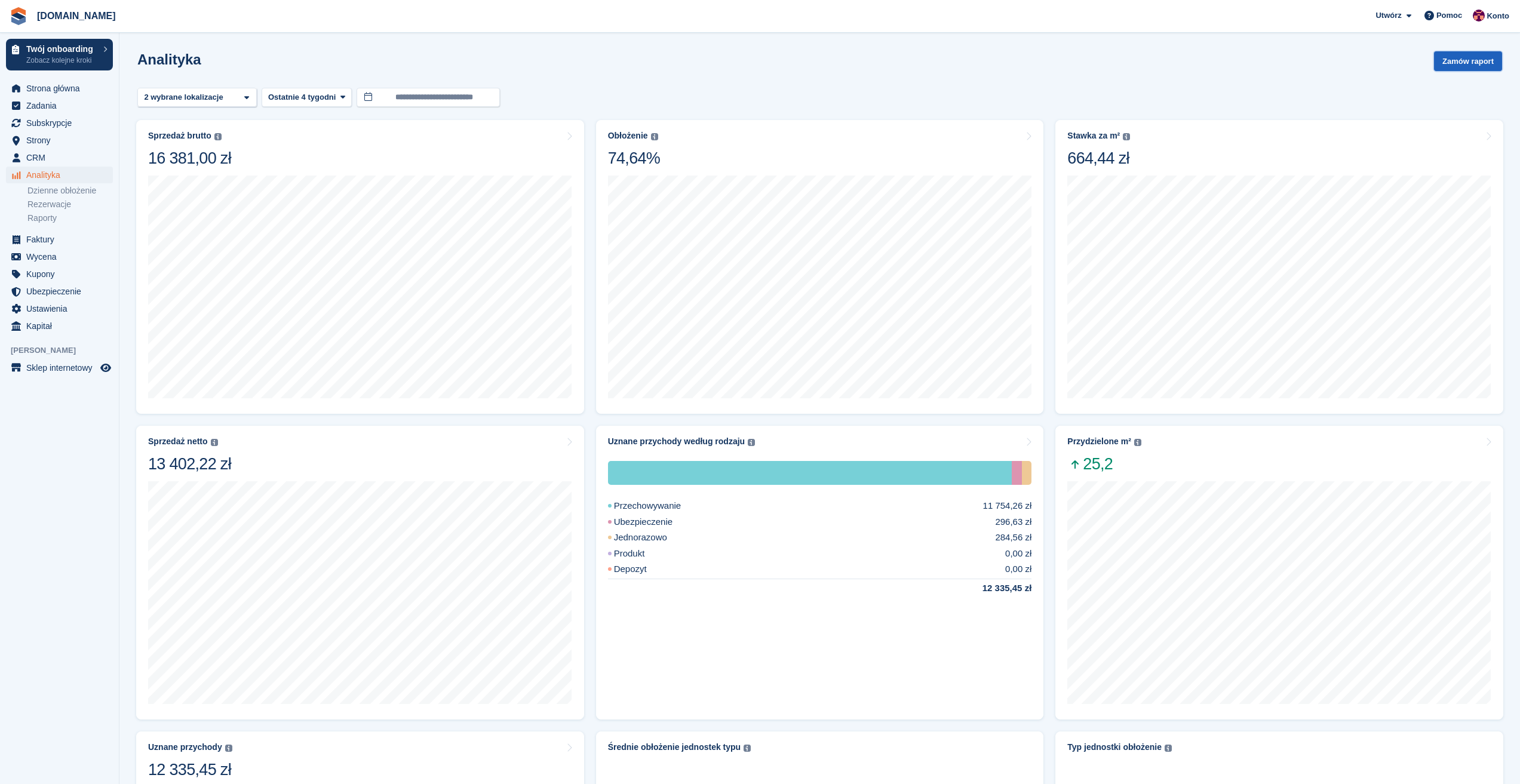
click at [1470, 53] on button "Zamów raport" at bounding box center [1468, 61] width 68 height 20
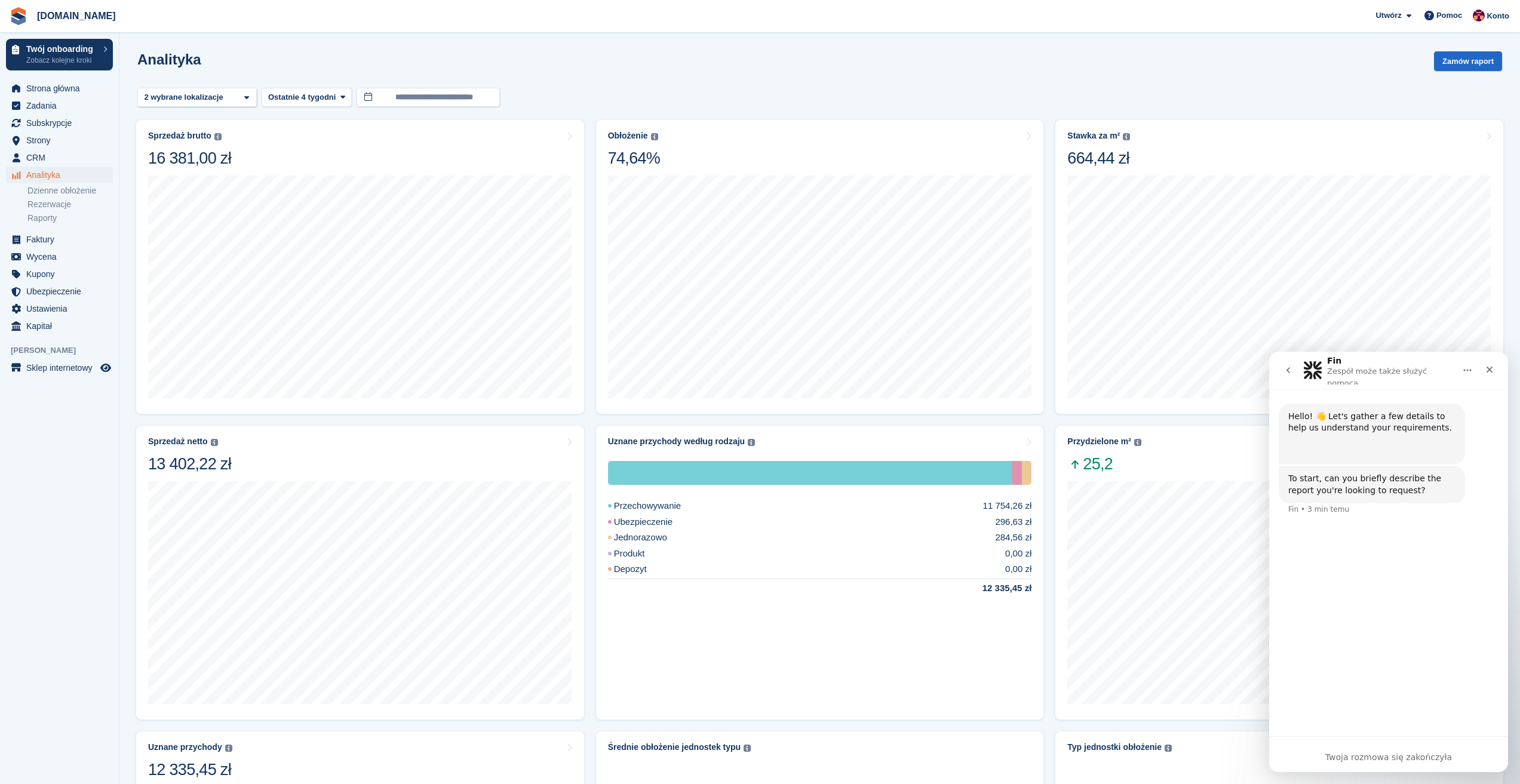
drag, startPoint x: 708, startPoint y: 76, endPoint x: 656, endPoint y: 86, distance: 53.0
click at [708, 76] on div "Analityka Zamów raport" at bounding box center [820, 68] width 1365 height 34
click at [53, 88] on span "Strona główna" at bounding box center [62, 88] width 72 height 17
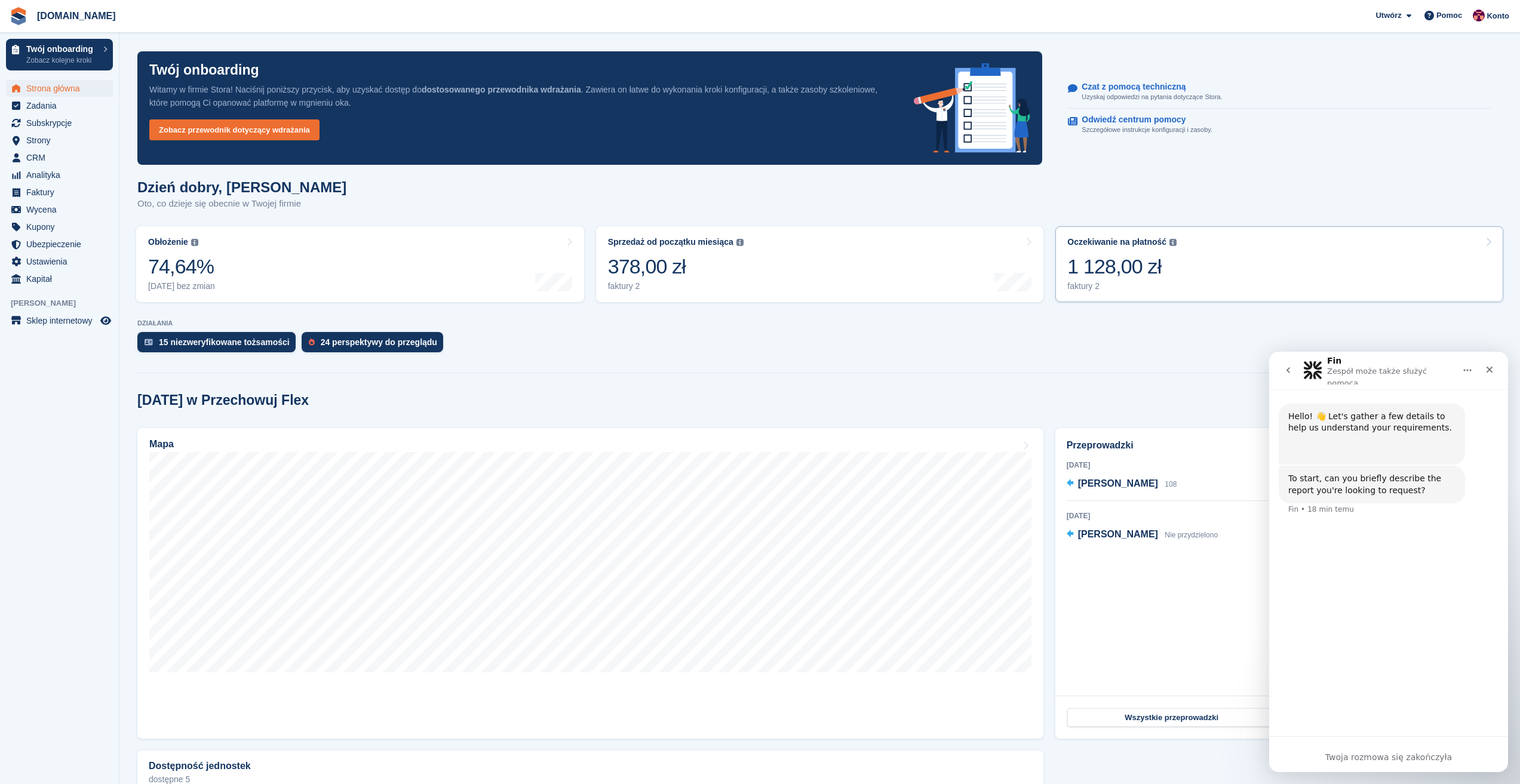
click at [1168, 268] on div "1 128,00 zł" at bounding box center [1122, 267] width 109 height 24
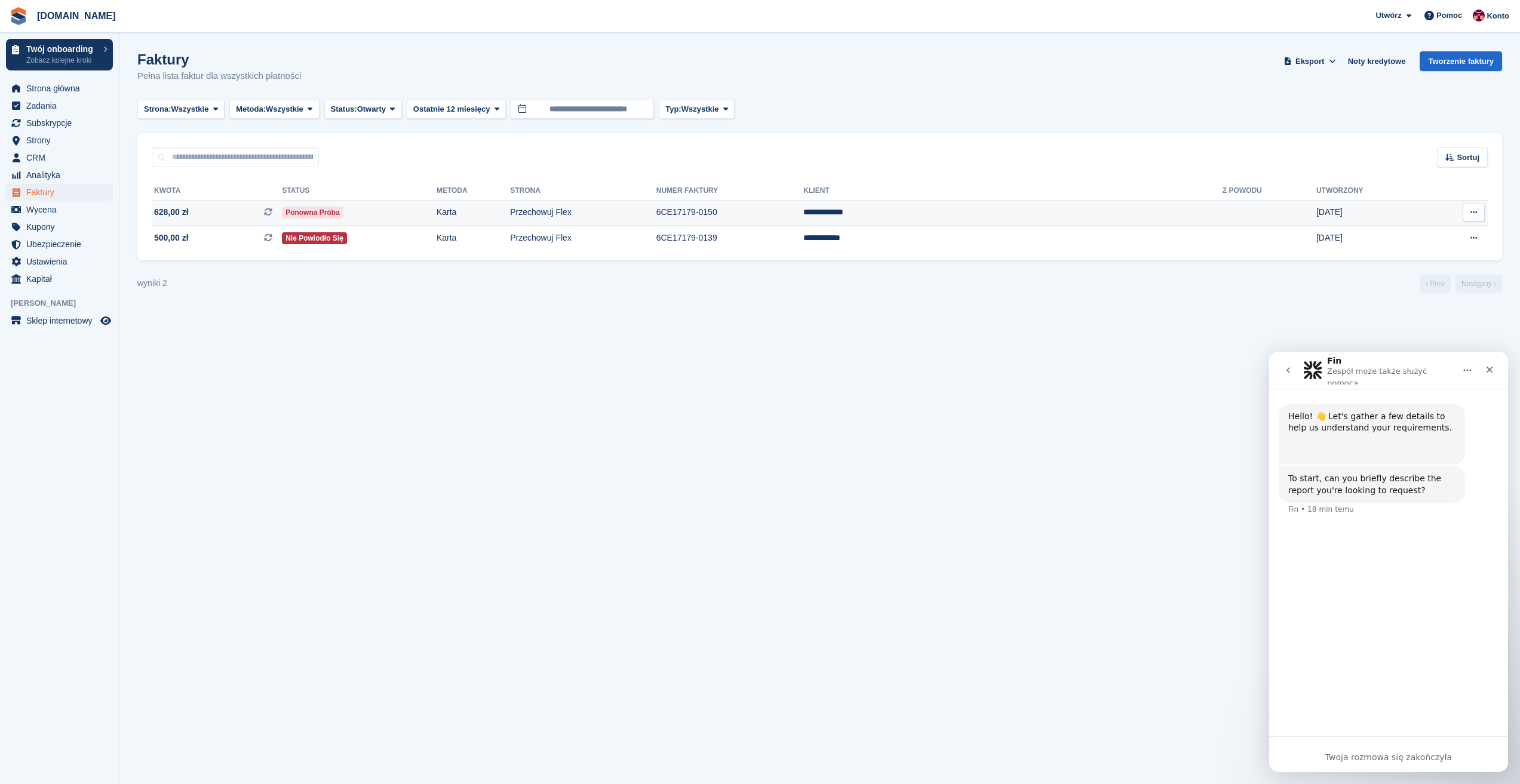
click at [343, 212] on span "Ponowna próba" at bounding box center [313, 213] width 62 height 12
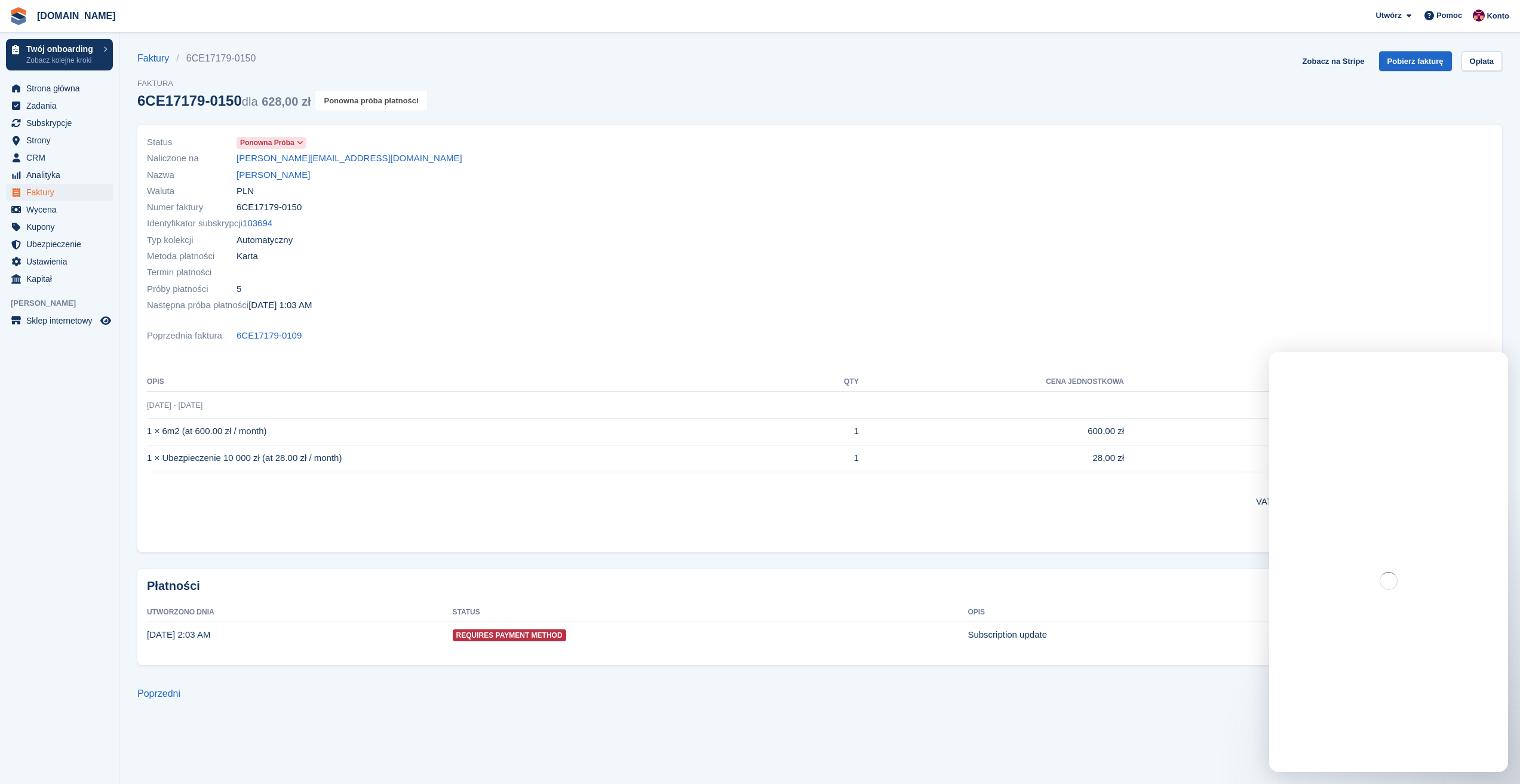
click at [347, 104] on button "Ponowna próba płatności" at bounding box center [370, 101] width 111 height 20
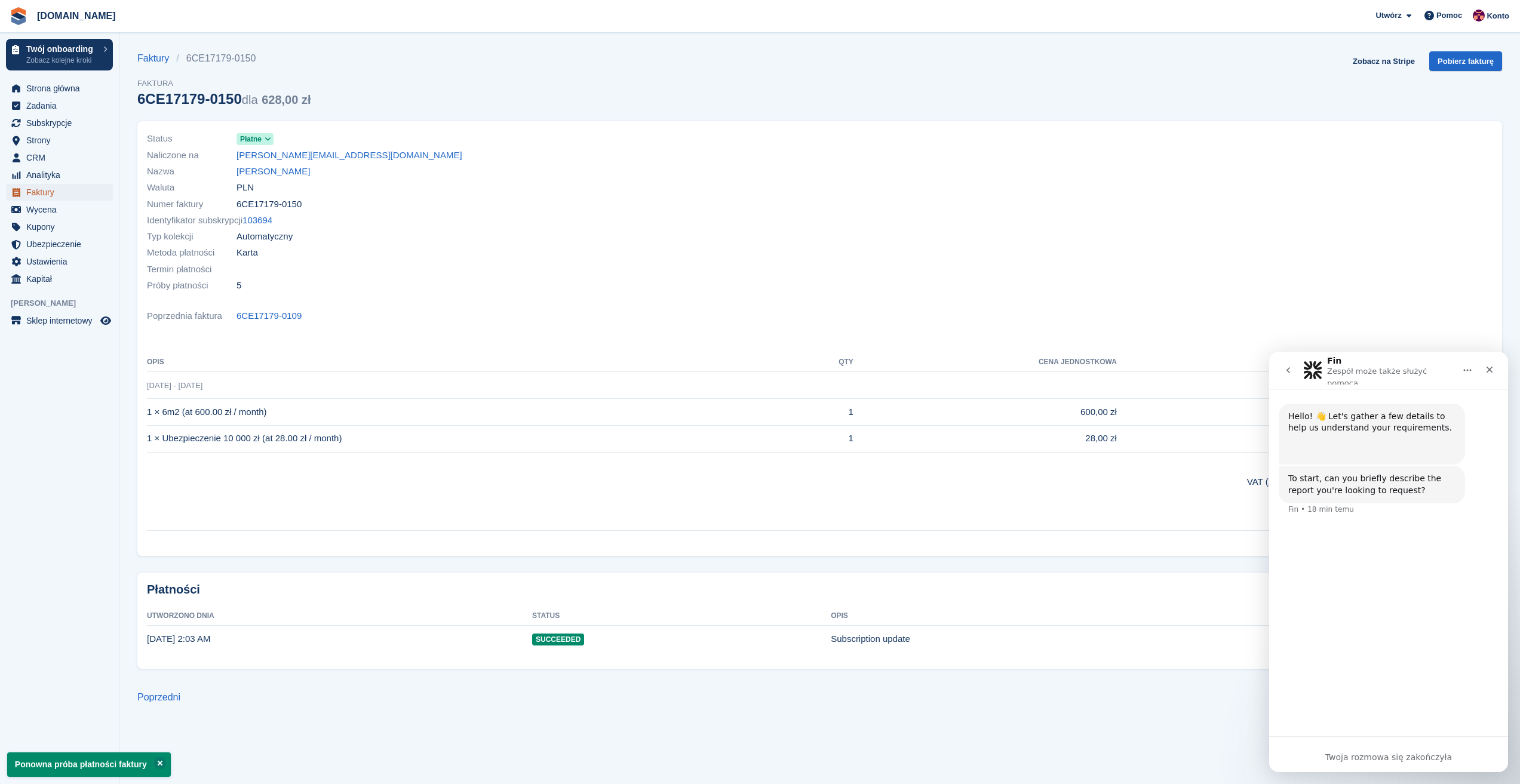
click at [59, 190] on span "Faktury" at bounding box center [62, 192] width 72 height 17
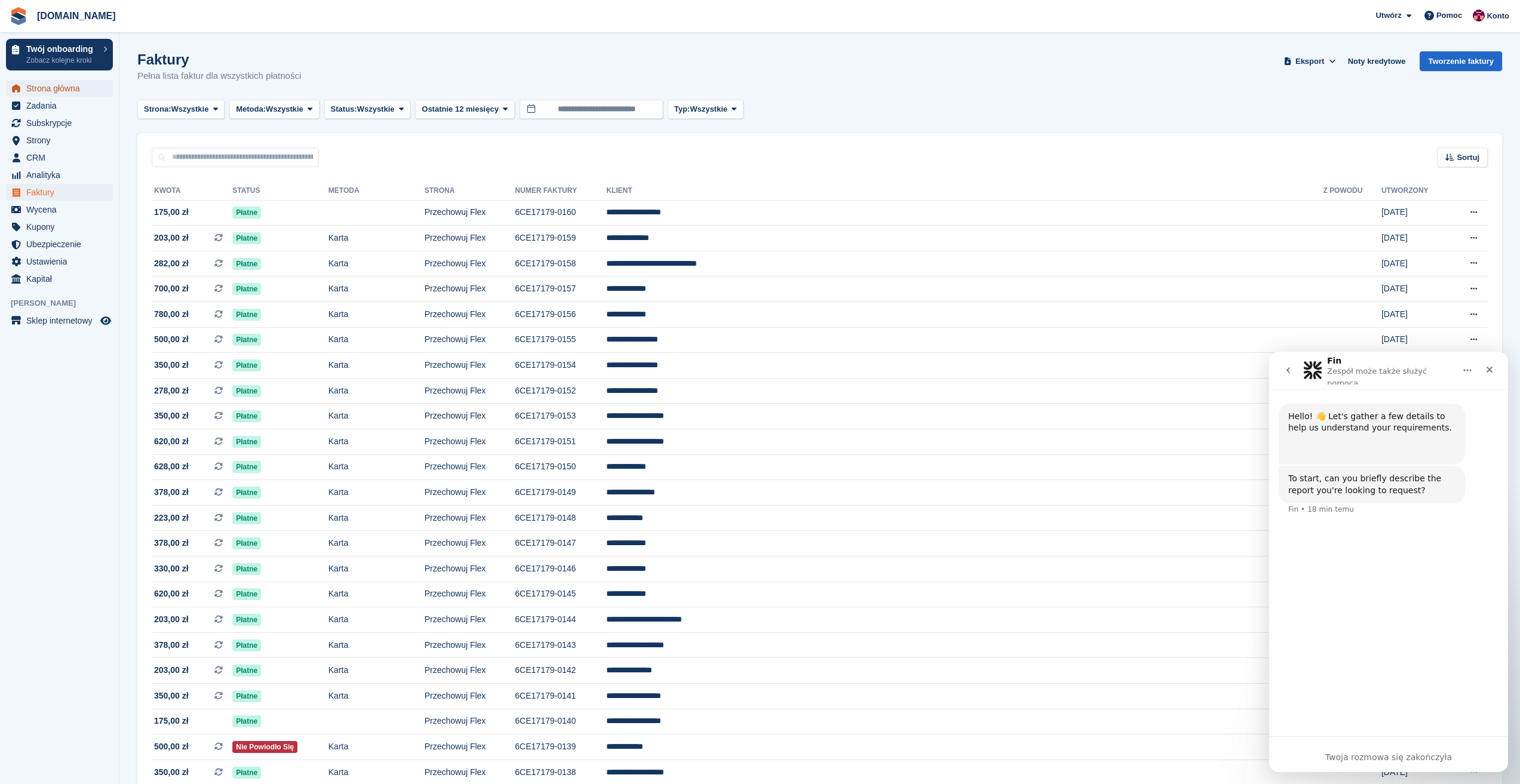
click at [48, 90] on span "Strona główna" at bounding box center [62, 88] width 72 height 17
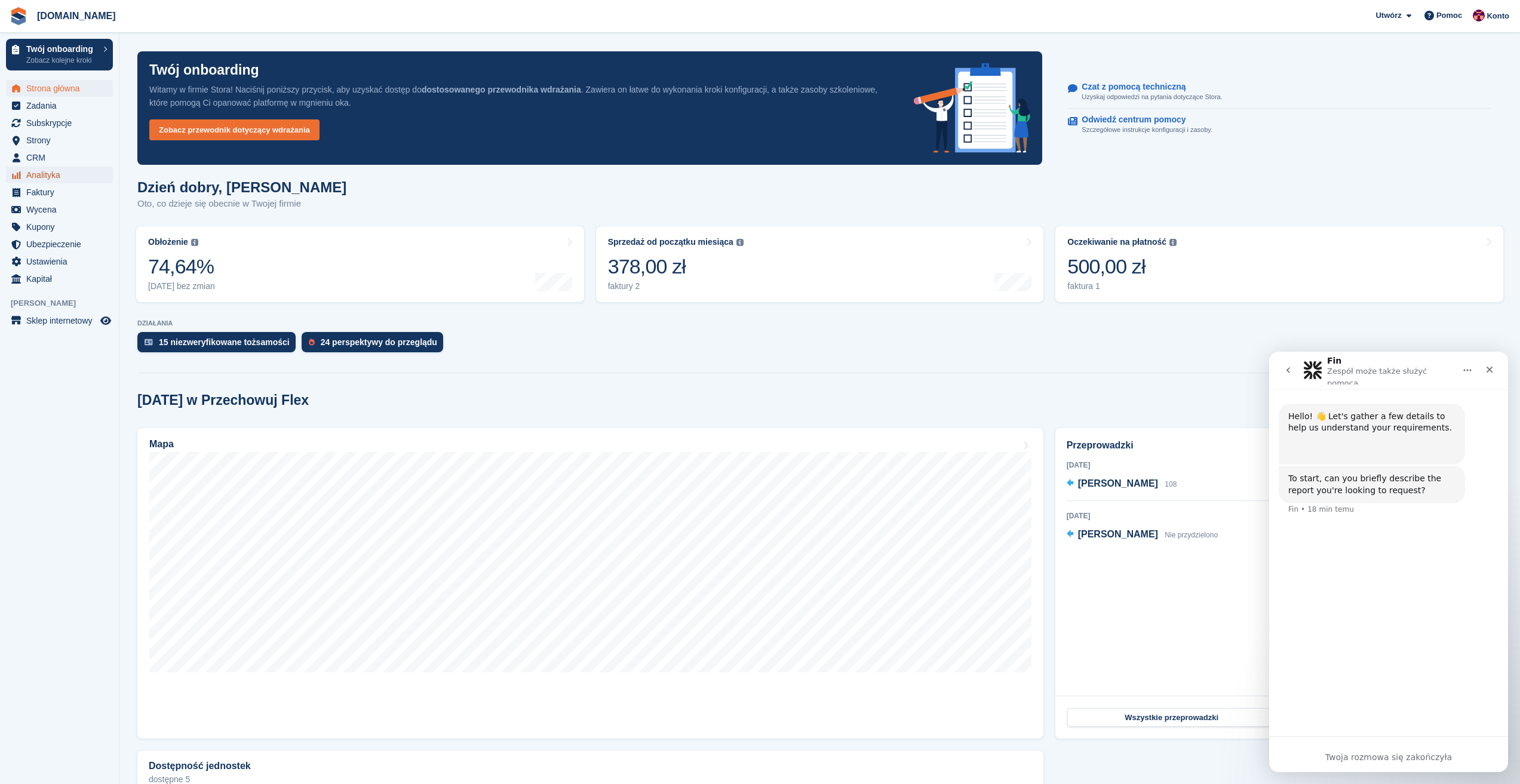
click at [43, 178] on span "Analityka" at bounding box center [62, 175] width 72 height 17
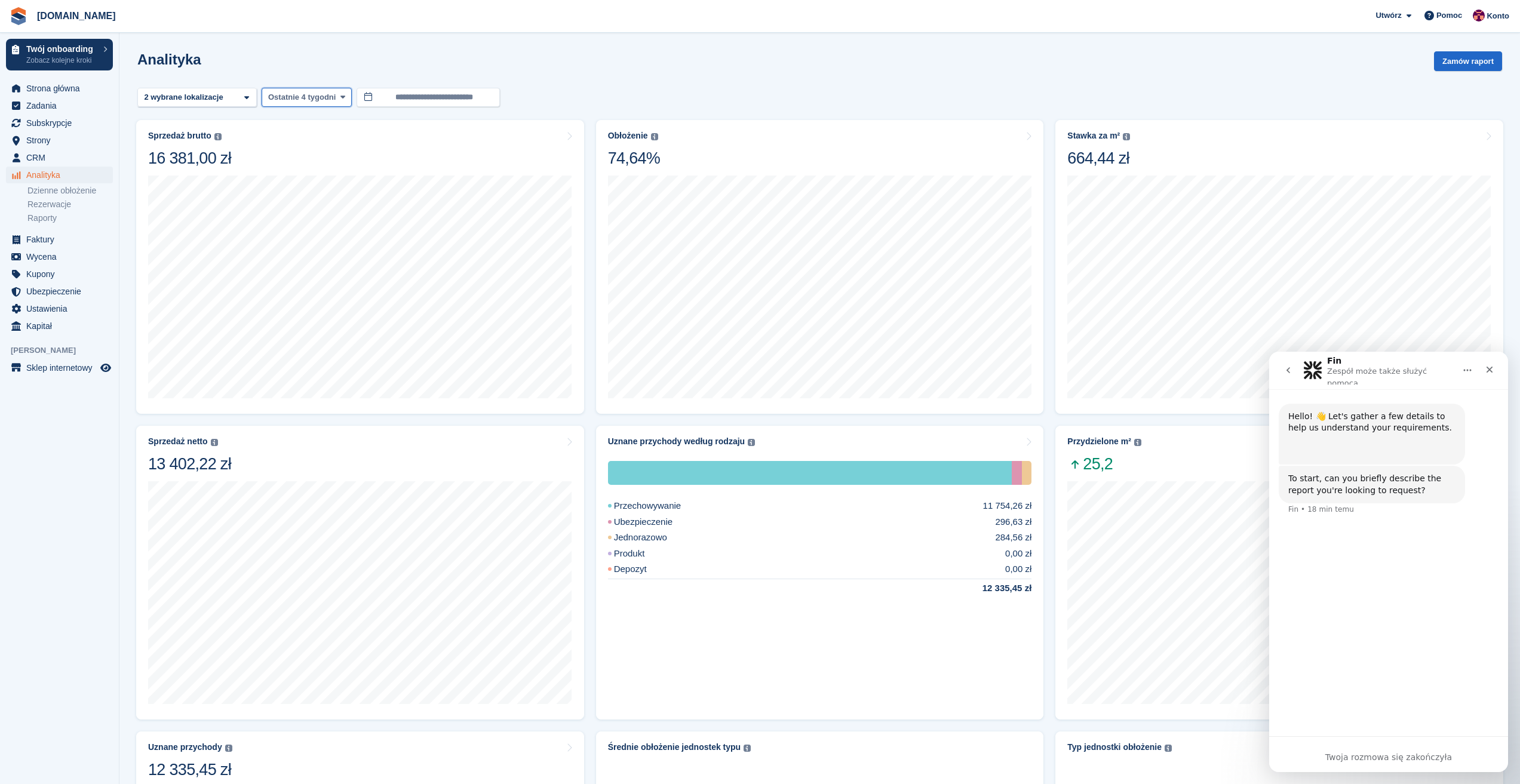
click at [297, 98] on span "Ostatnie 4 tygodni" at bounding box center [302, 97] width 67 height 12
click at [318, 318] on link "Od początku roku" at bounding box center [320, 319] width 108 height 22
click at [806, 52] on div "Analityka Zamów raport" at bounding box center [820, 68] width 1365 height 34
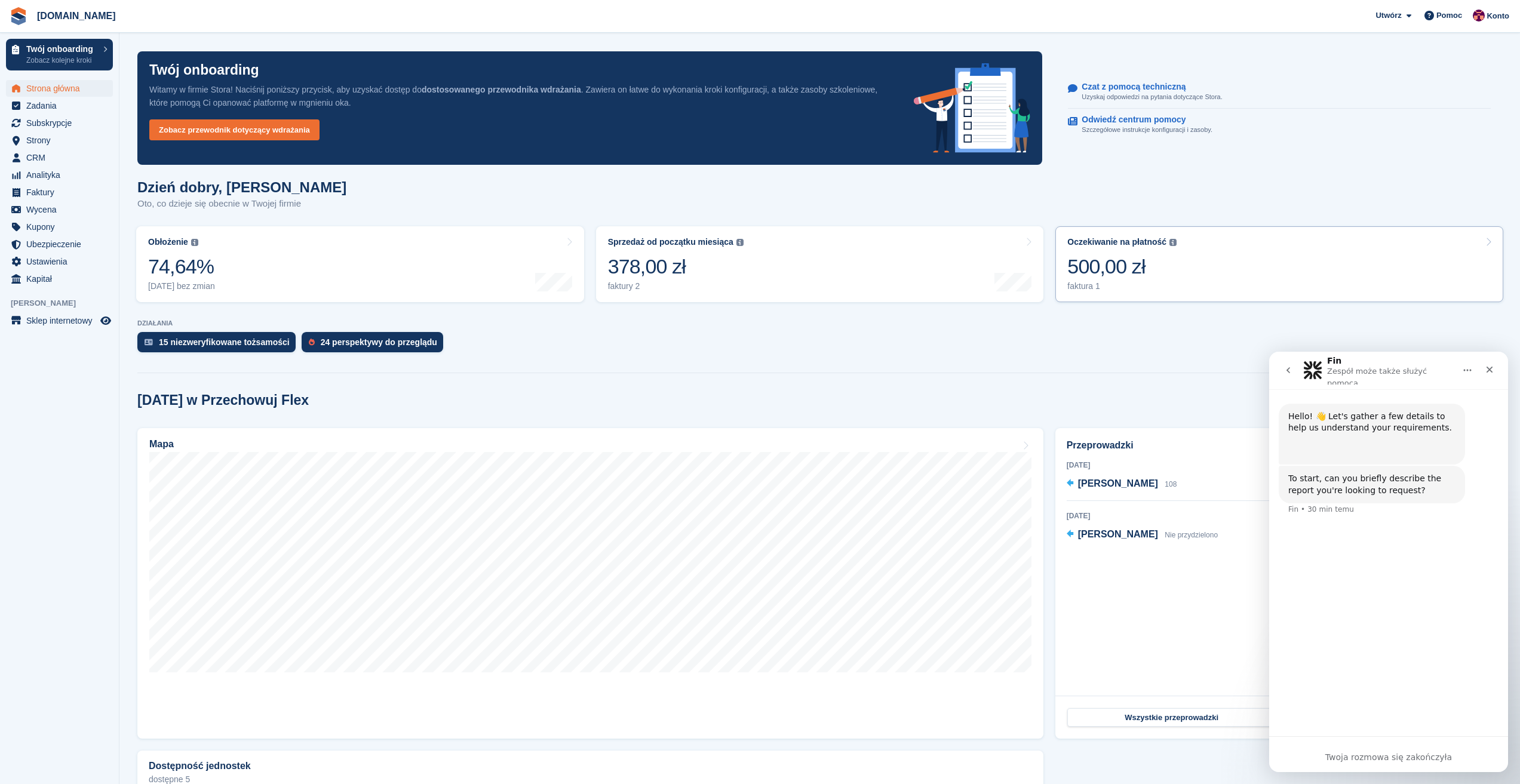
click at [1101, 250] on div "Oczekiwanie na płatność Całkowite nierozliczone saldo wszystkich otwartych fakt…" at bounding box center [1122, 263] width 109 height 54
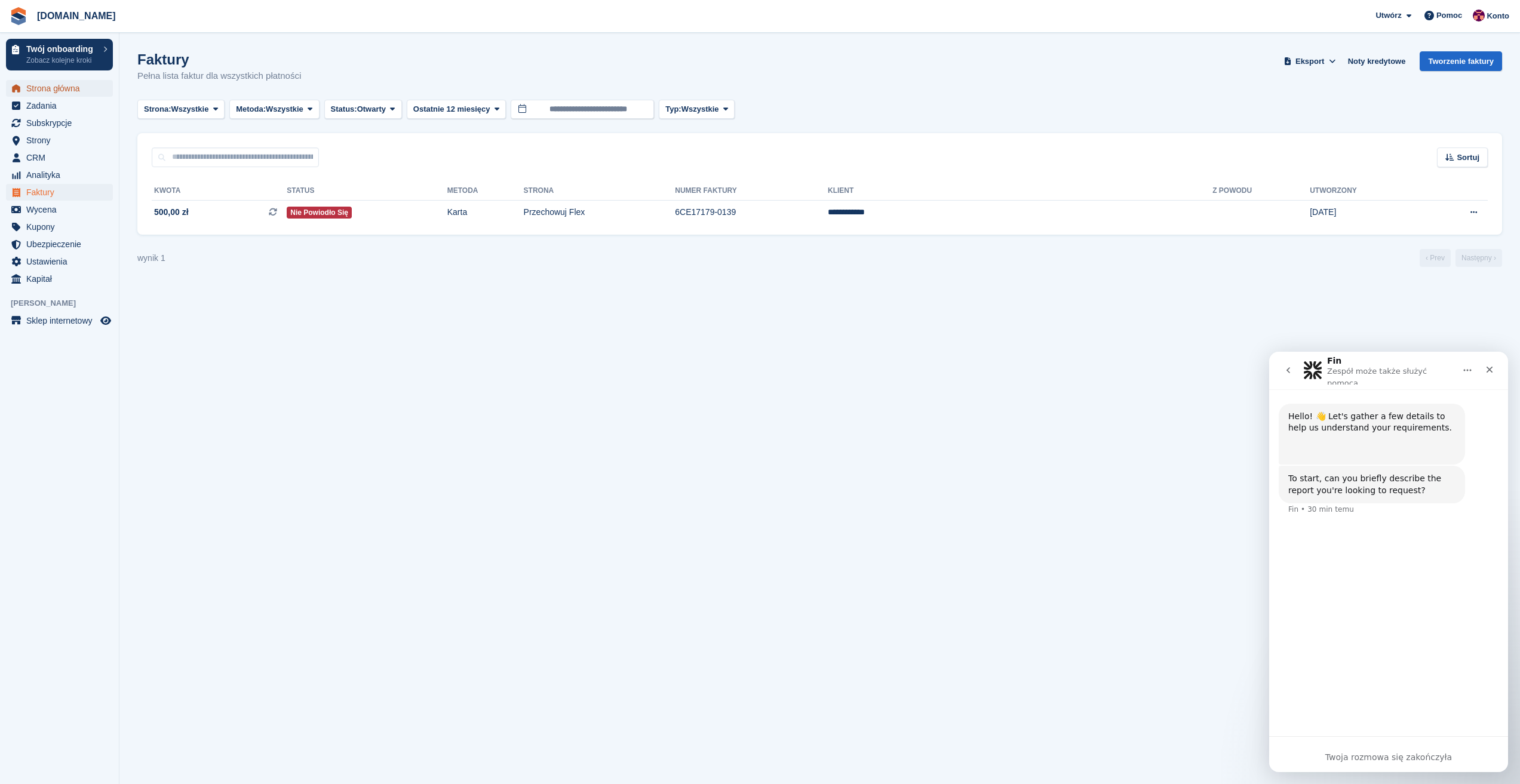
click at [55, 92] on span "Strona główna" at bounding box center [62, 88] width 72 height 17
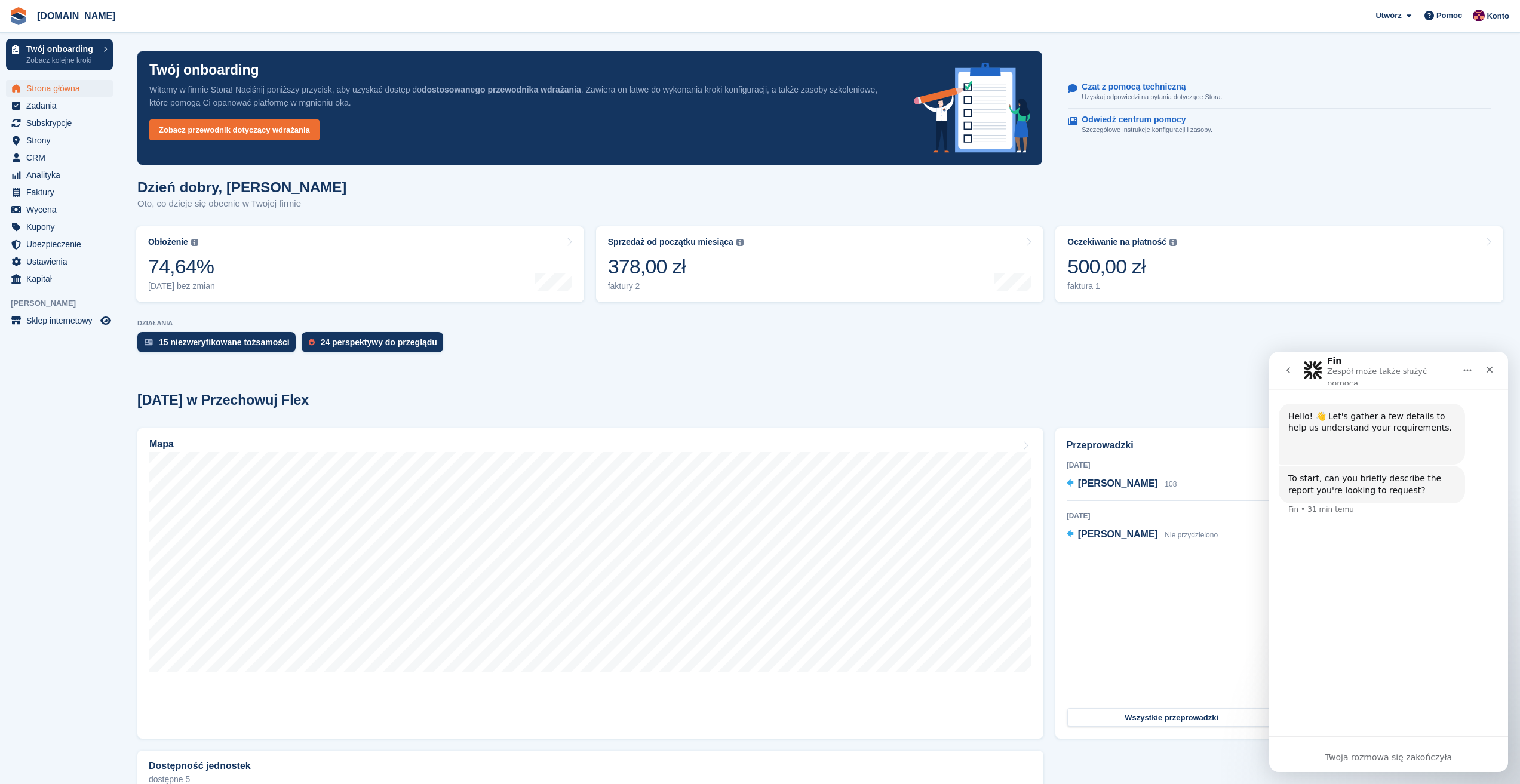
drag, startPoint x: 48, startPoint y: 479, endPoint x: 56, endPoint y: 409, distance: 70.5
click at [48, 479] on aside "Twój onboarding Zobacz kolejne kroki Strona główna Zadania Subskrypcje Subskryp…" at bounding box center [59, 395] width 119 height 724
drag, startPoint x: 1128, startPoint y: 53, endPoint x: 1128, endPoint y: 46, distance: 7.0
click at [1128, 53] on div "Twój onboarding Witamy w firmie Stora! Naciśnij poniższy przycisk, aby uzyskać …" at bounding box center [820, 108] width 1379 height 128
